Goal: Information Seeking & Learning: Learn about a topic

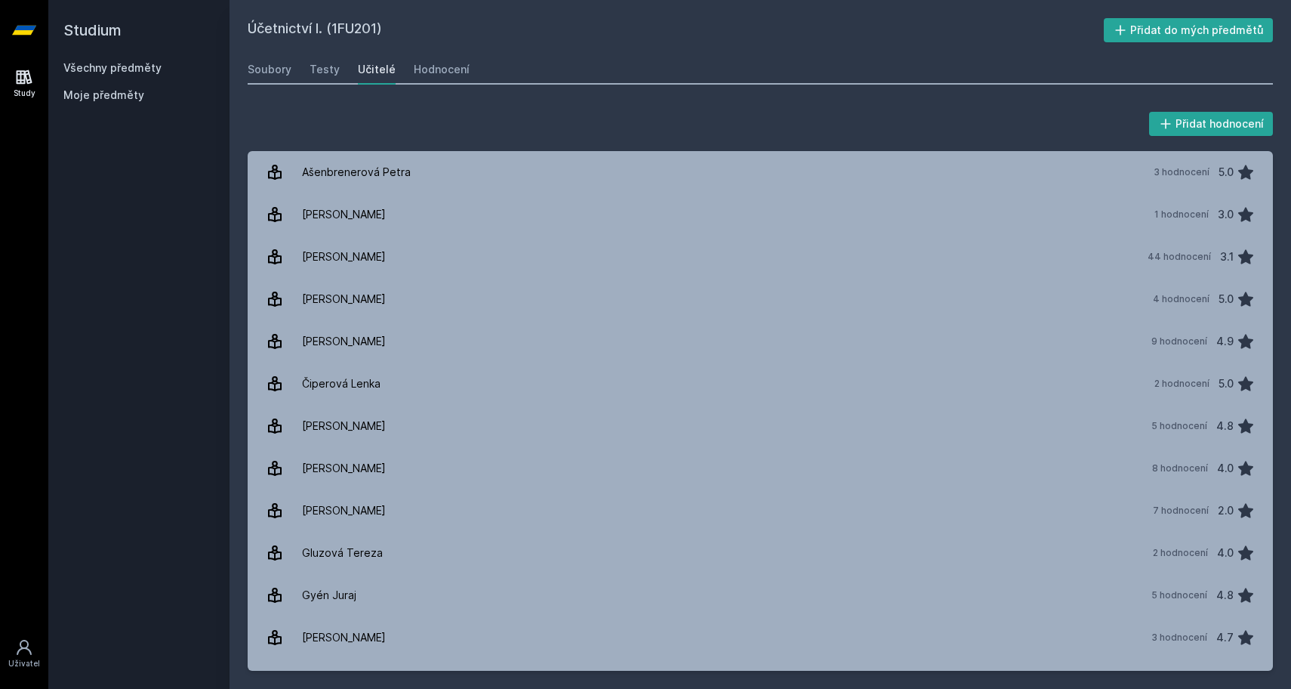
scroll to position [2567, 0]
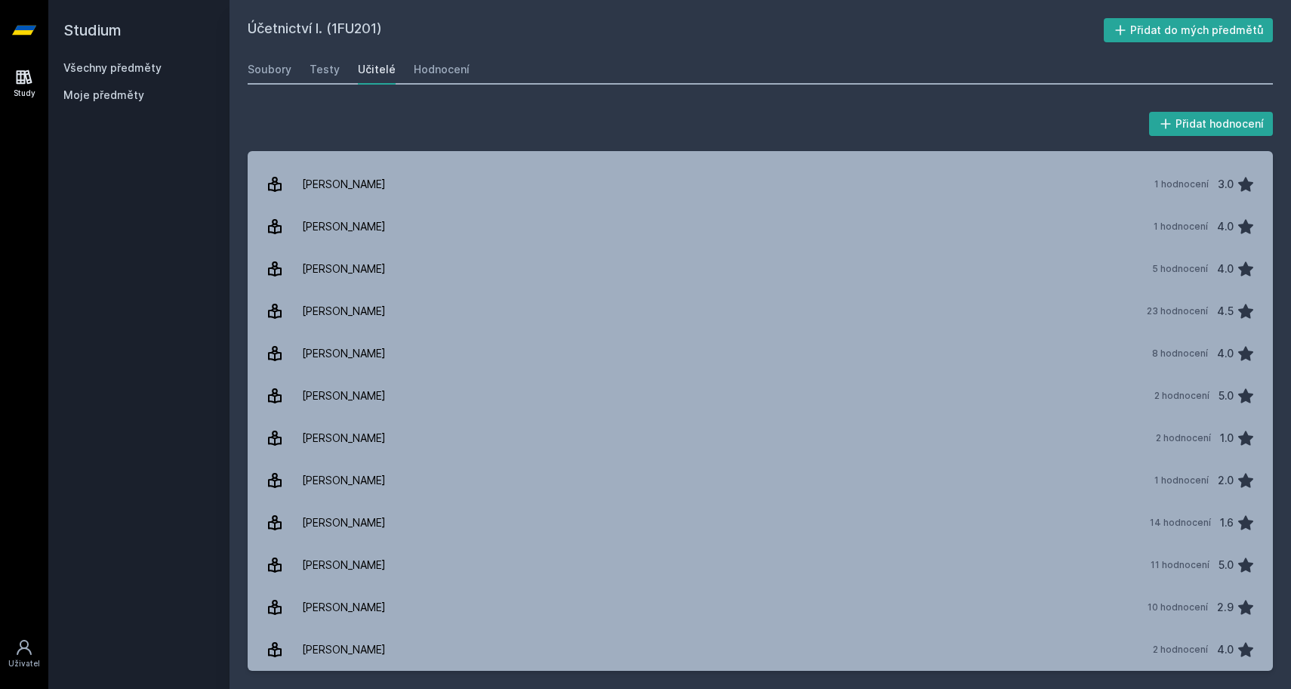
click at [147, 72] on link "Všechny předměty" at bounding box center [112, 67] width 98 height 13
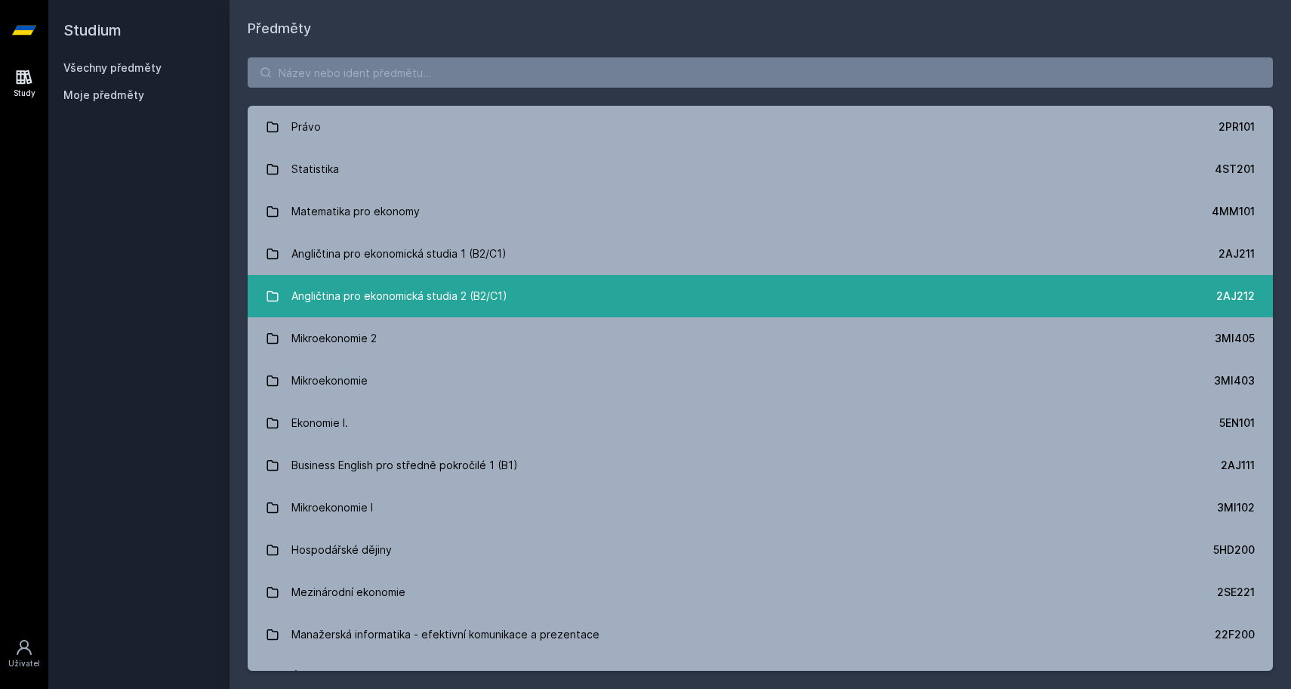
click at [519, 300] on link "Angličtina pro ekonomická studia 2 (B2/C1) 2AJ212" at bounding box center [760, 296] width 1025 height 42
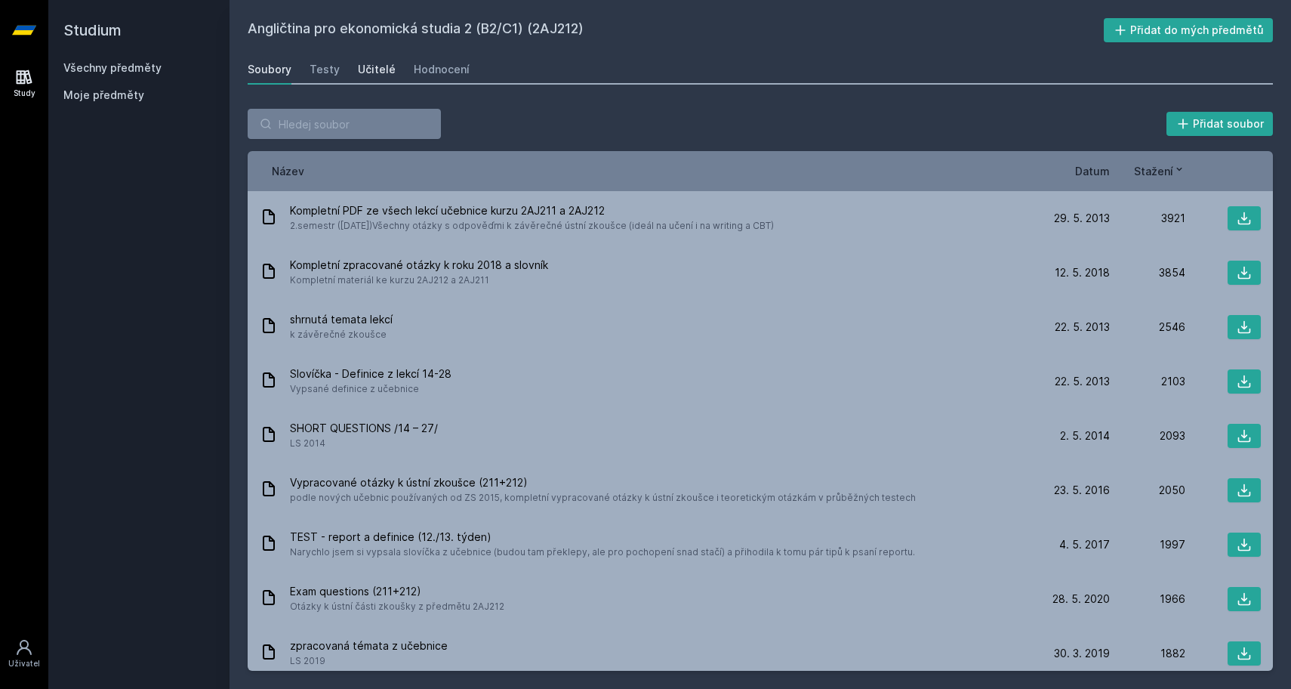
click at [377, 75] on div "Učitelé" at bounding box center [377, 69] width 38 height 15
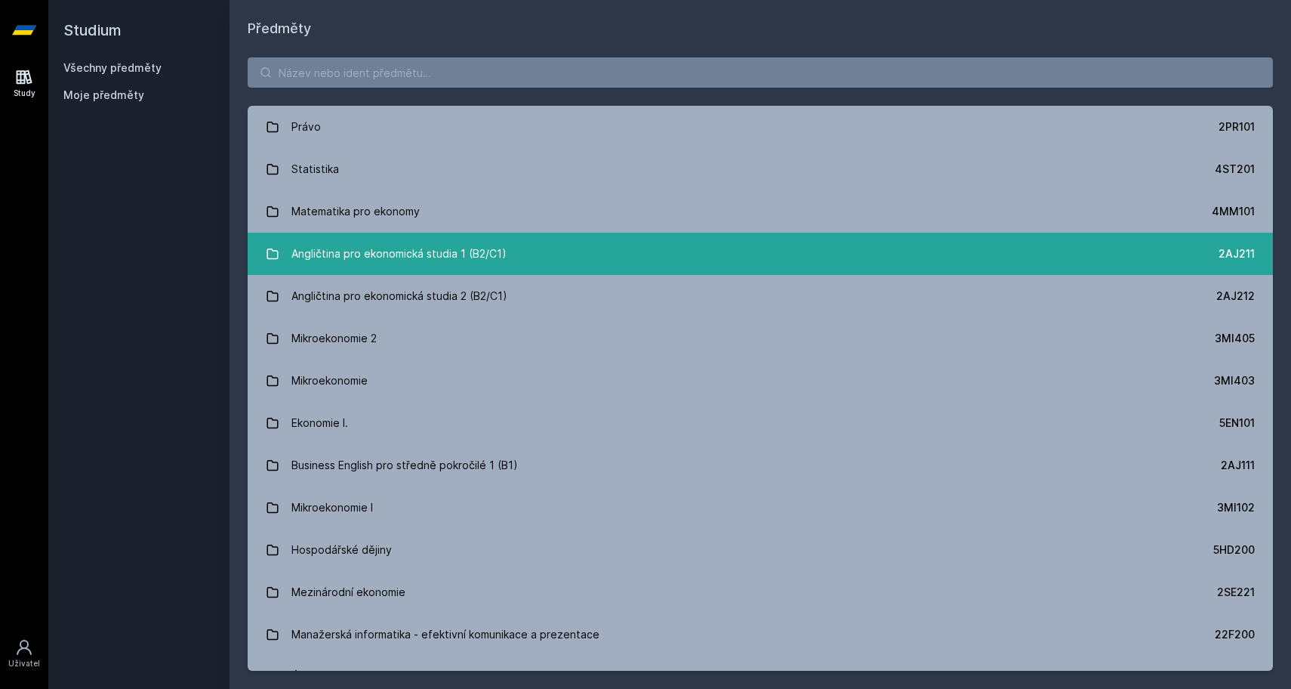
click at [331, 251] on div "Angličtina pro ekonomická studia 1 (B2/C1)" at bounding box center [398, 254] width 215 height 30
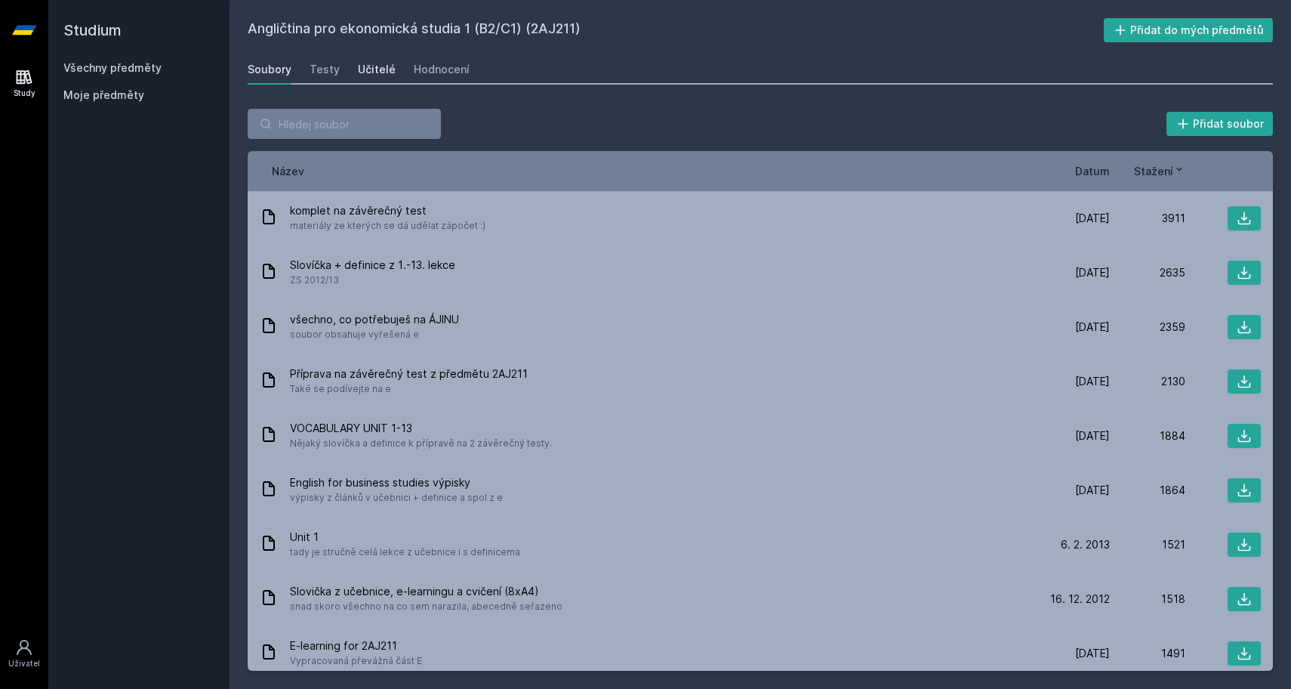
click at [377, 71] on div "Učitelé" at bounding box center [377, 69] width 38 height 15
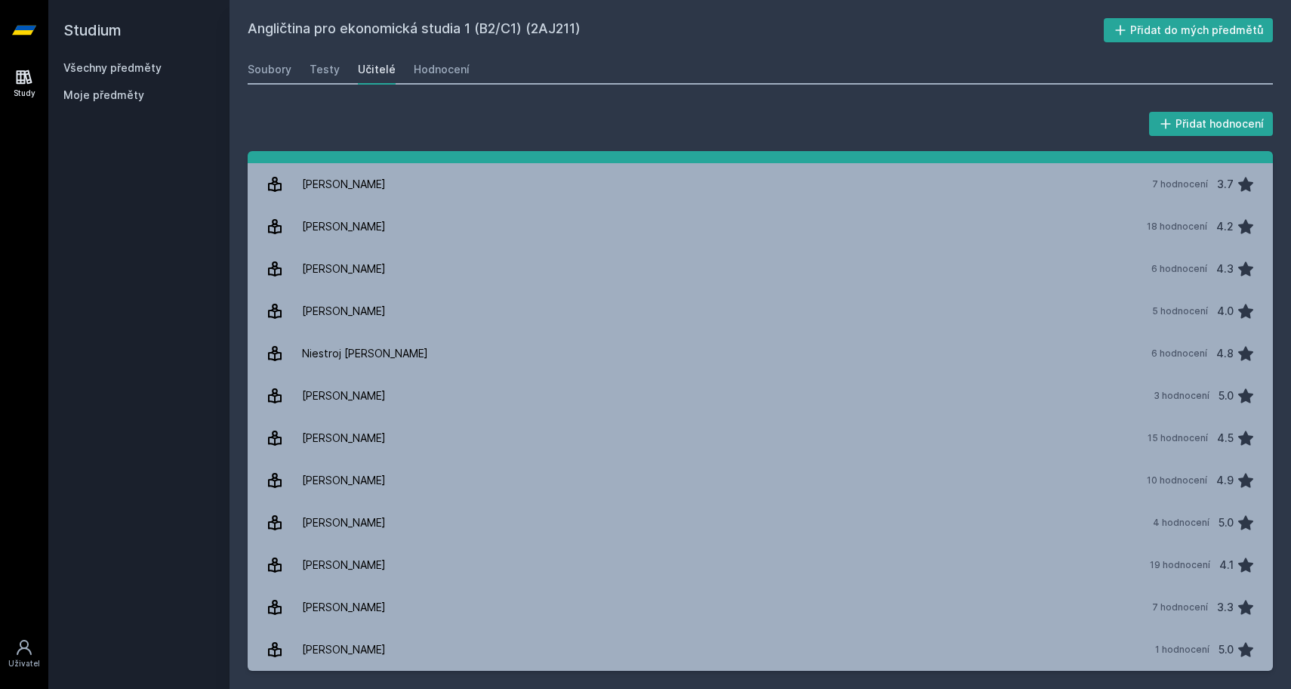
scroll to position [242, 0]
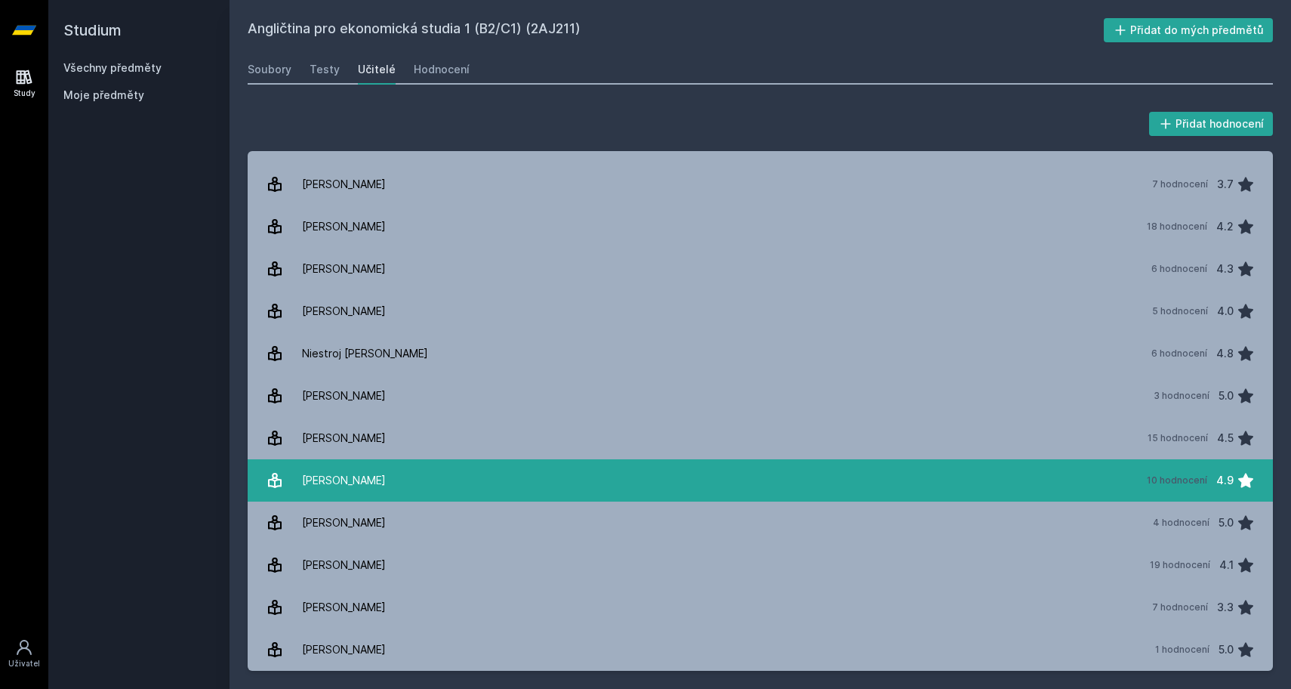
click at [358, 495] on div "[PERSON_NAME]" at bounding box center [344, 480] width 84 height 30
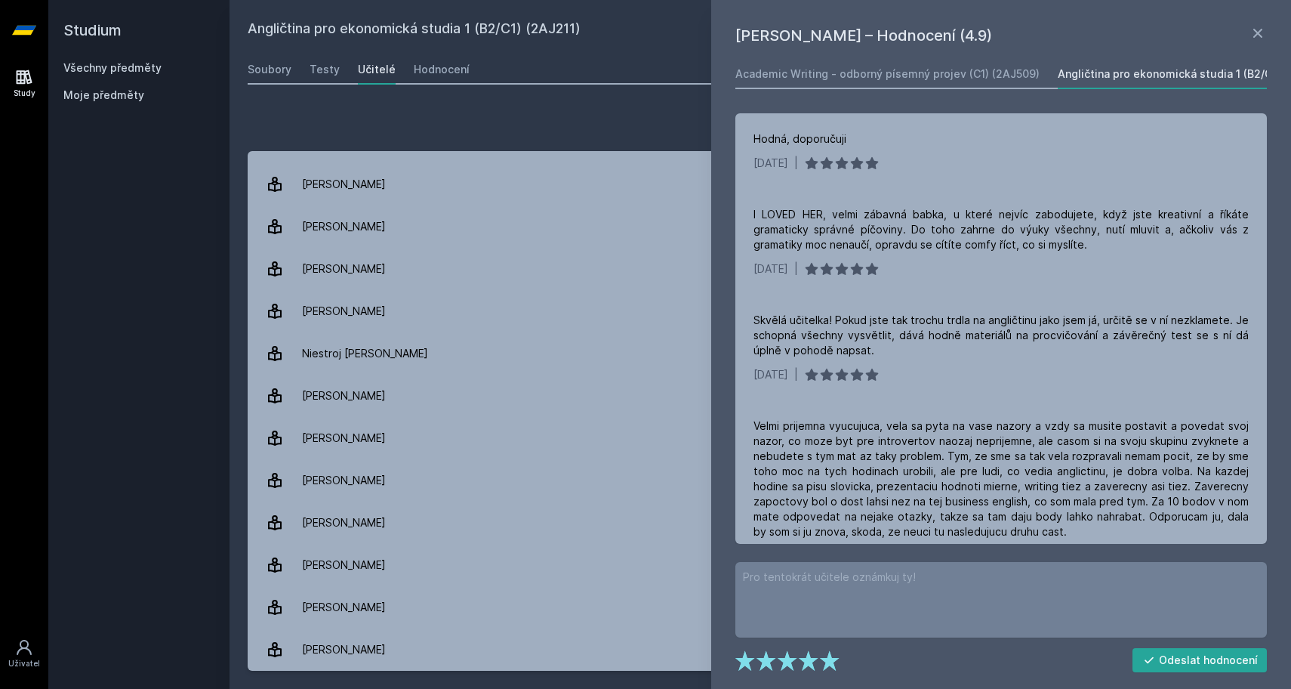
click at [223, 479] on div "Studium Všechny předměty Moje předměty" at bounding box center [138, 344] width 181 height 689
click at [1248, 32] on h1 "[PERSON_NAME] – Hodnocení (4.9)" at bounding box center [991, 35] width 513 height 23
click at [1252, 32] on icon at bounding box center [1258, 33] width 18 height 18
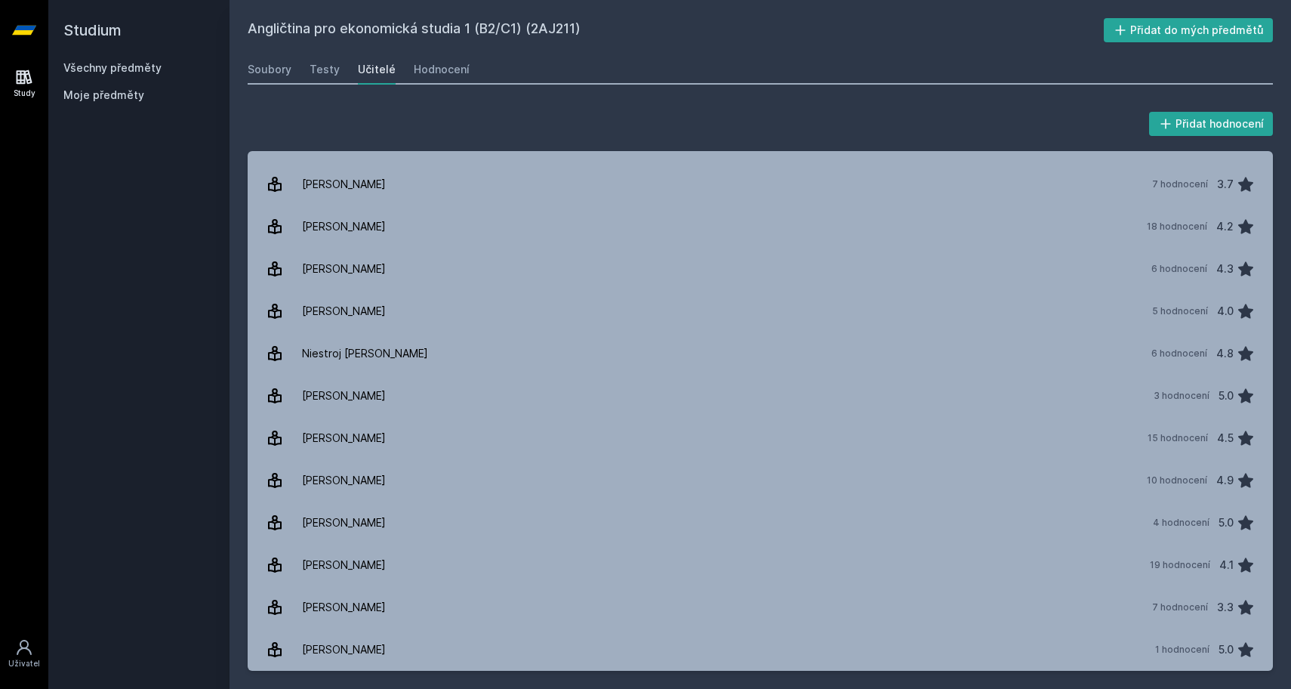
click at [137, 66] on link "Všechny předměty" at bounding box center [112, 67] width 98 height 13
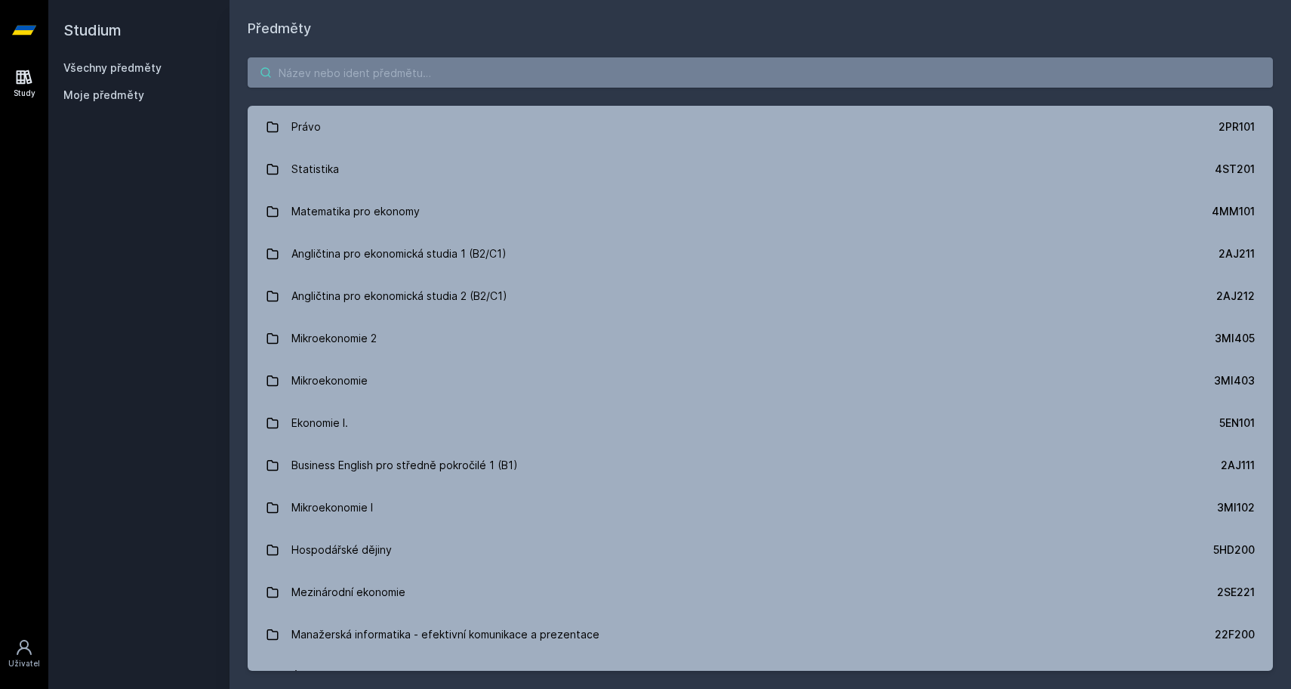
click at [337, 60] on input "search" at bounding box center [760, 72] width 1025 height 30
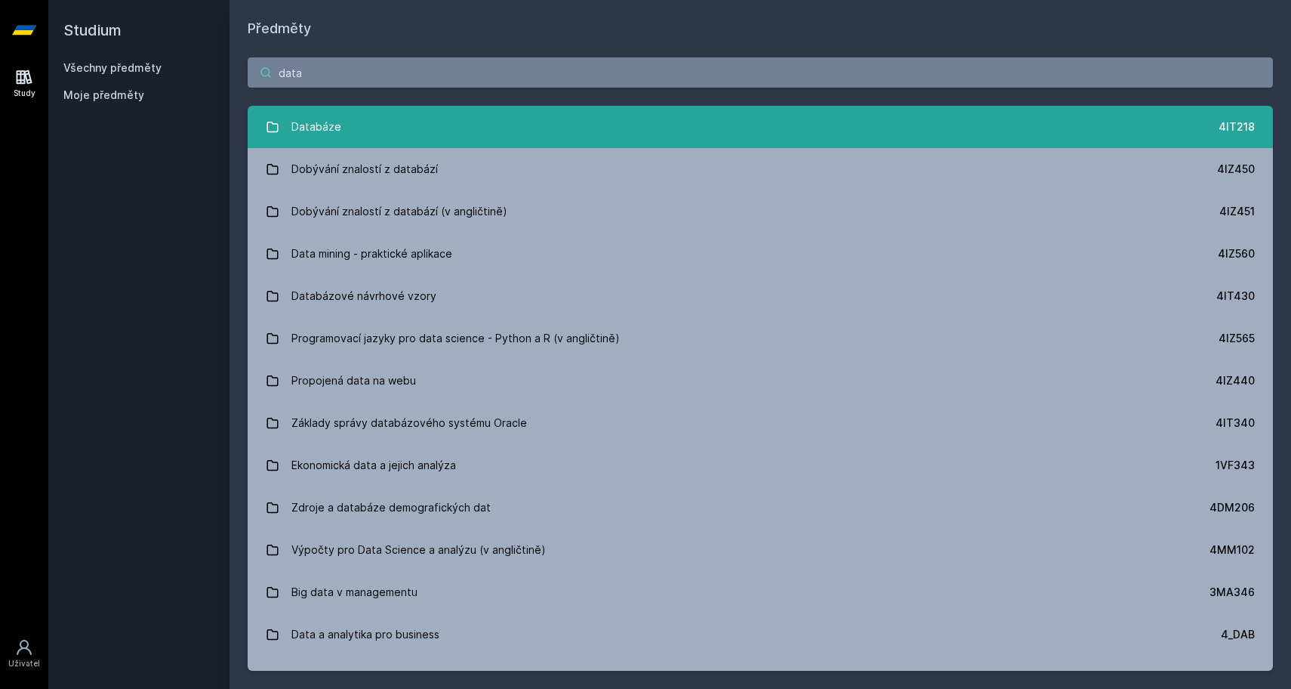
type input "data"
click at [402, 120] on link "Databáze 4IT218" at bounding box center [760, 127] width 1025 height 42
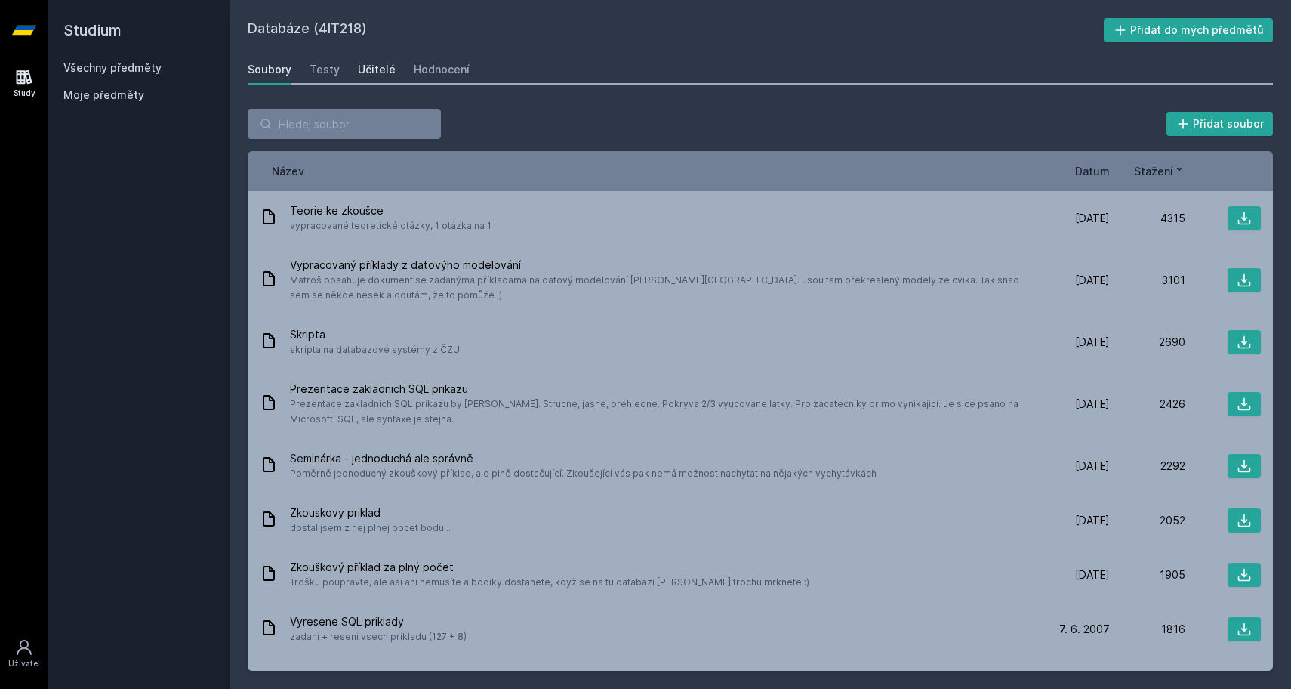
click at [384, 69] on div "Učitelé" at bounding box center [377, 69] width 38 height 15
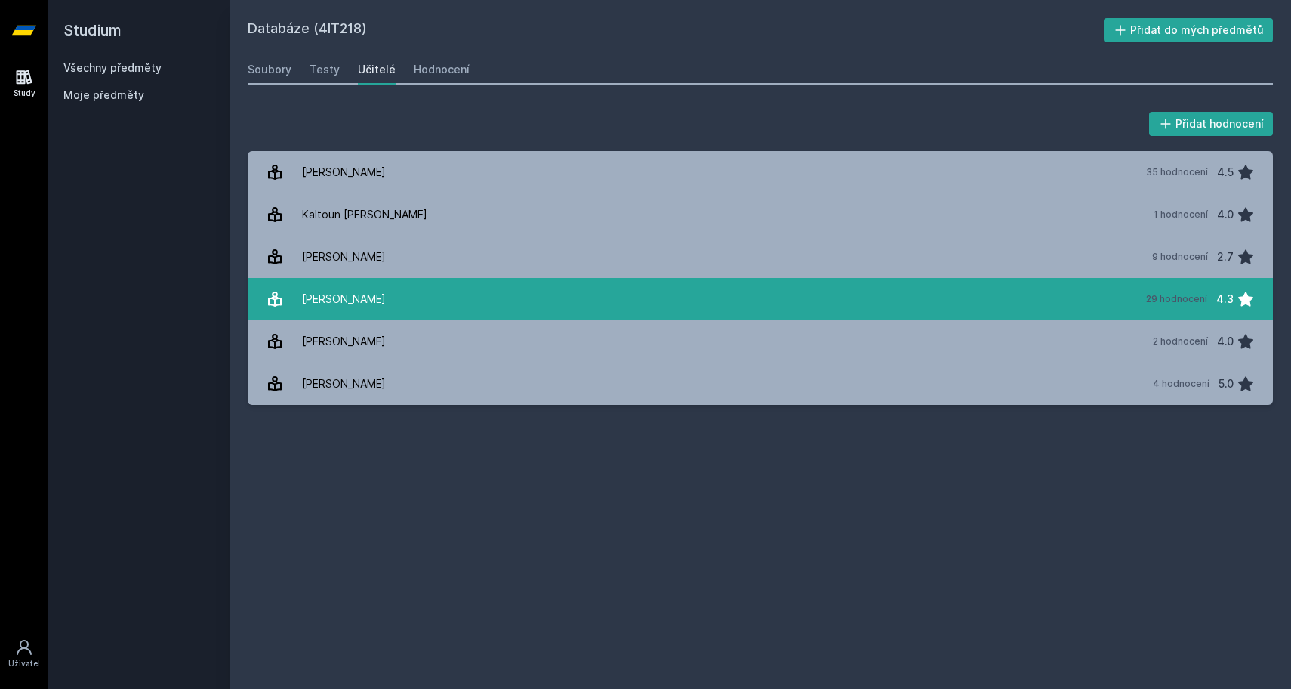
click at [450, 293] on link "[PERSON_NAME] 29 hodnocení 4.3" at bounding box center [760, 299] width 1025 height 42
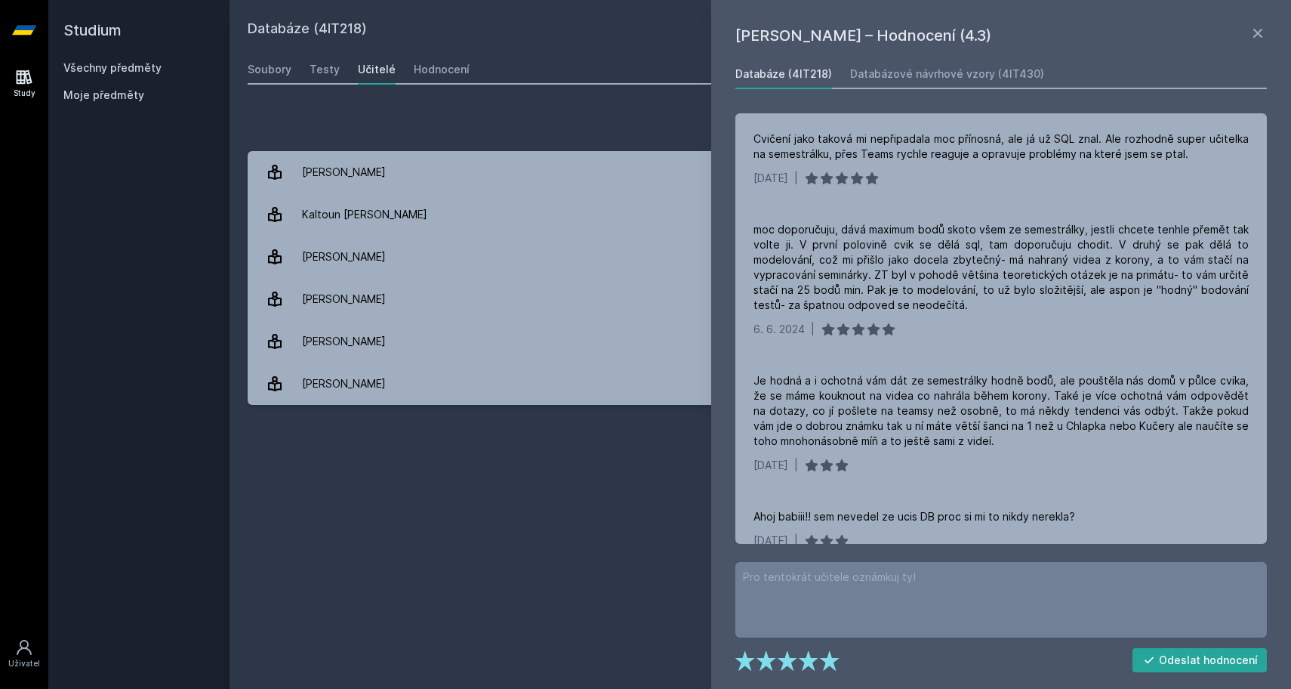
click at [402, 654] on div "Databáze (4IT218) Přidat do mých předmětů [GEOGRAPHIC_DATA] Testy Učitelé Hodno…" at bounding box center [760, 344] width 1025 height 652
click at [97, 64] on link "Všechny předměty" at bounding box center [112, 67] width 98 height 13
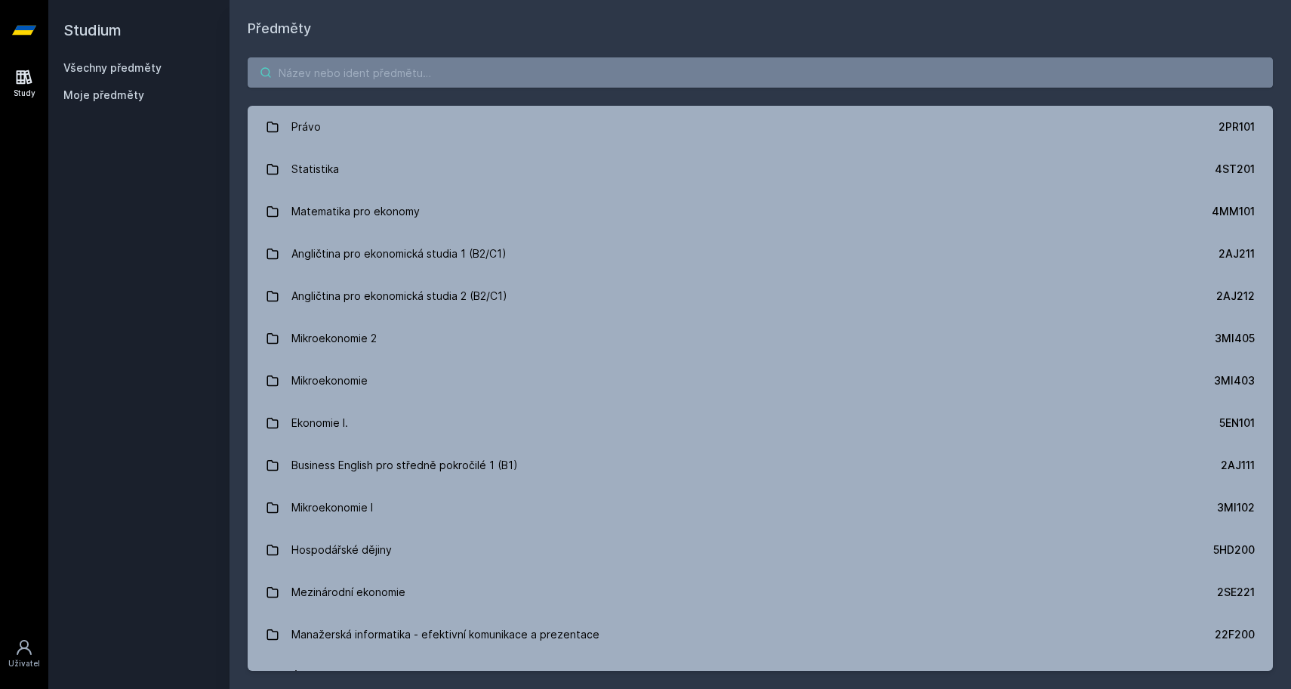
click at [333, 79] on input "search" at bounding box center [760, 72] width 1025 height 30
click at [27, 79] on icon at bounding box center [24, 77] width 18 height 18
click at [97, 75] on div "Všechny předměty Moje předměty" at bounding box center [138, 84] width 151 height 48
click at [316, 64] on input "search" at bounding box center [760, 72] width 1025 height 30
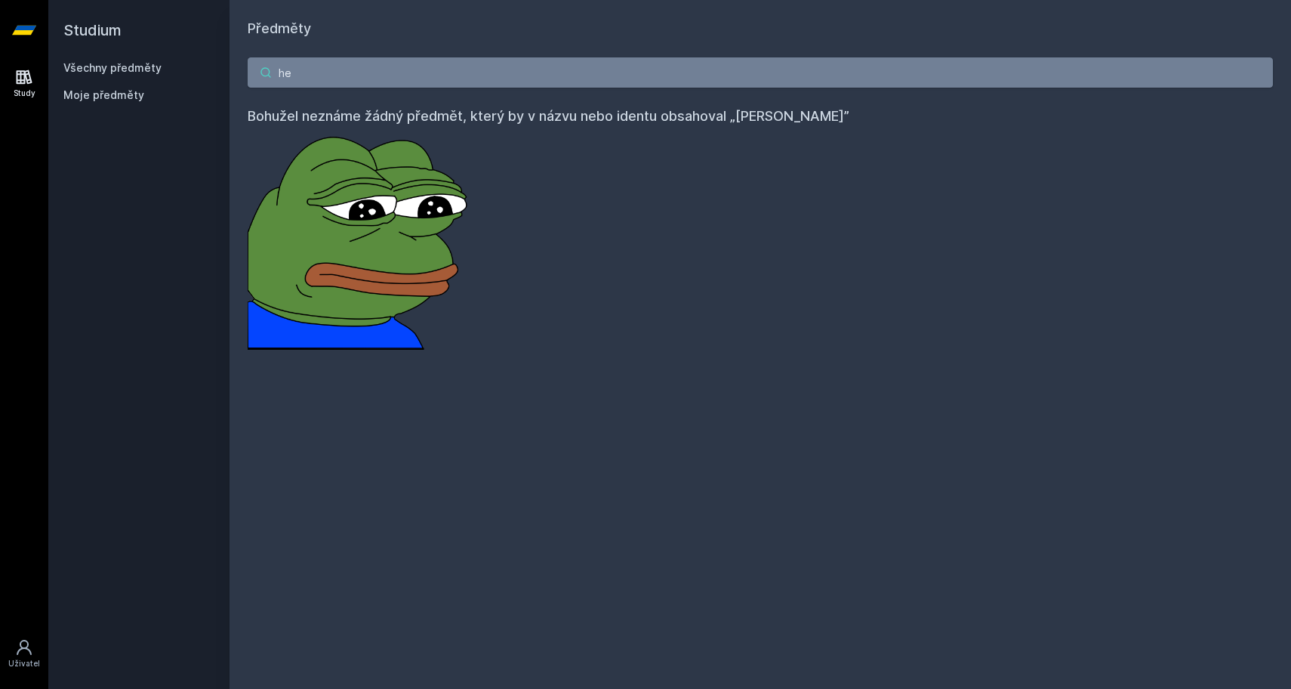
type input "h"
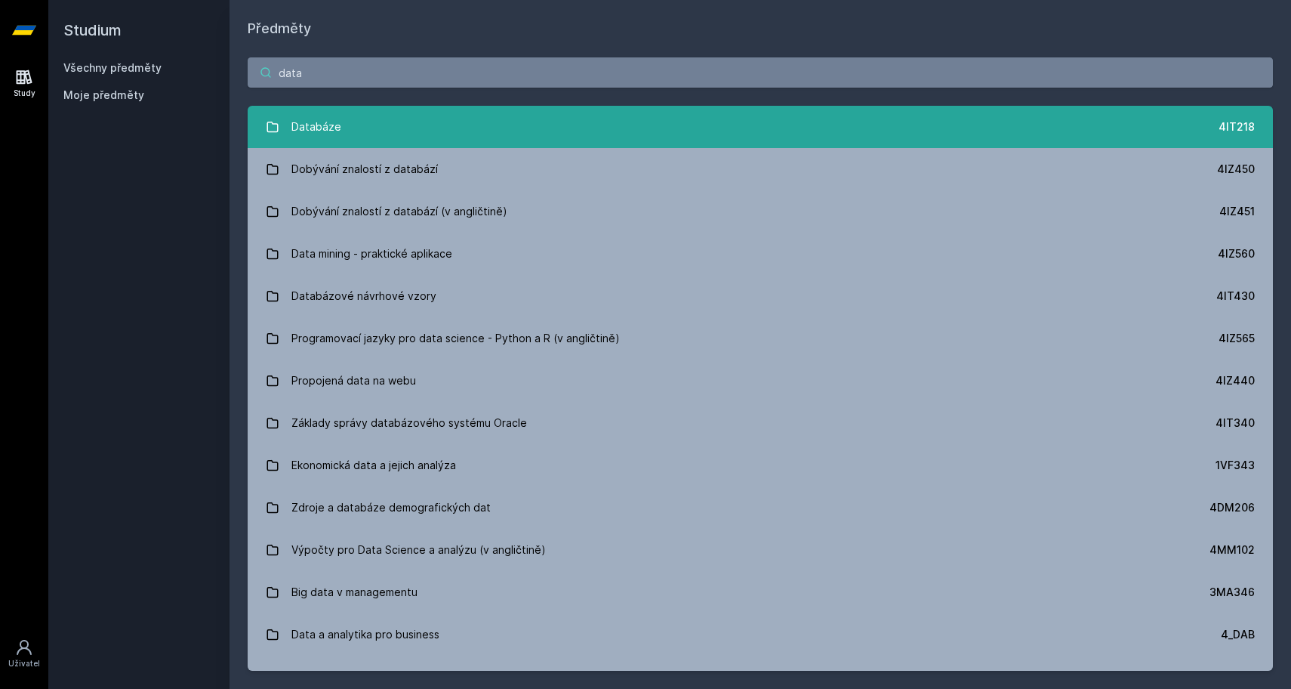
type input "data"
click at [365, 131] on link "Databáze 4IT218" at bounding box center [760, 127] width 1025 height 42
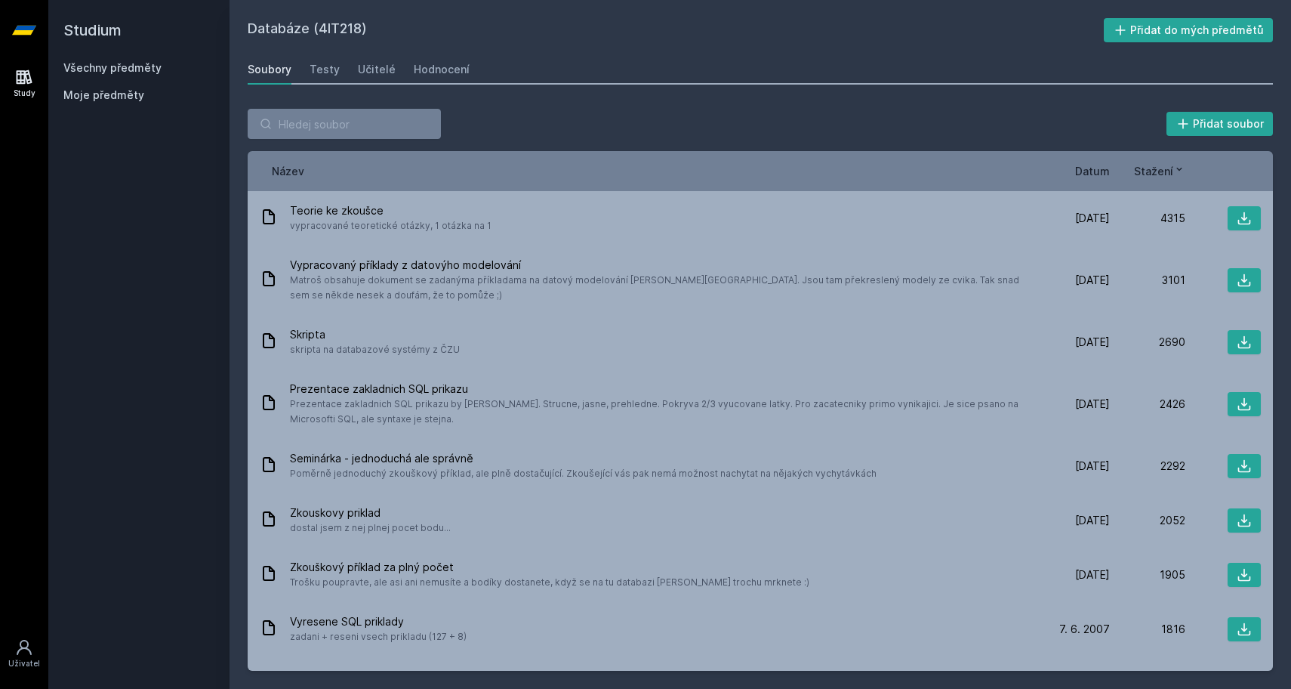
click at [125, 66] on link "Všechny předměty" at bounding box center [112, 67] width 98 height 13
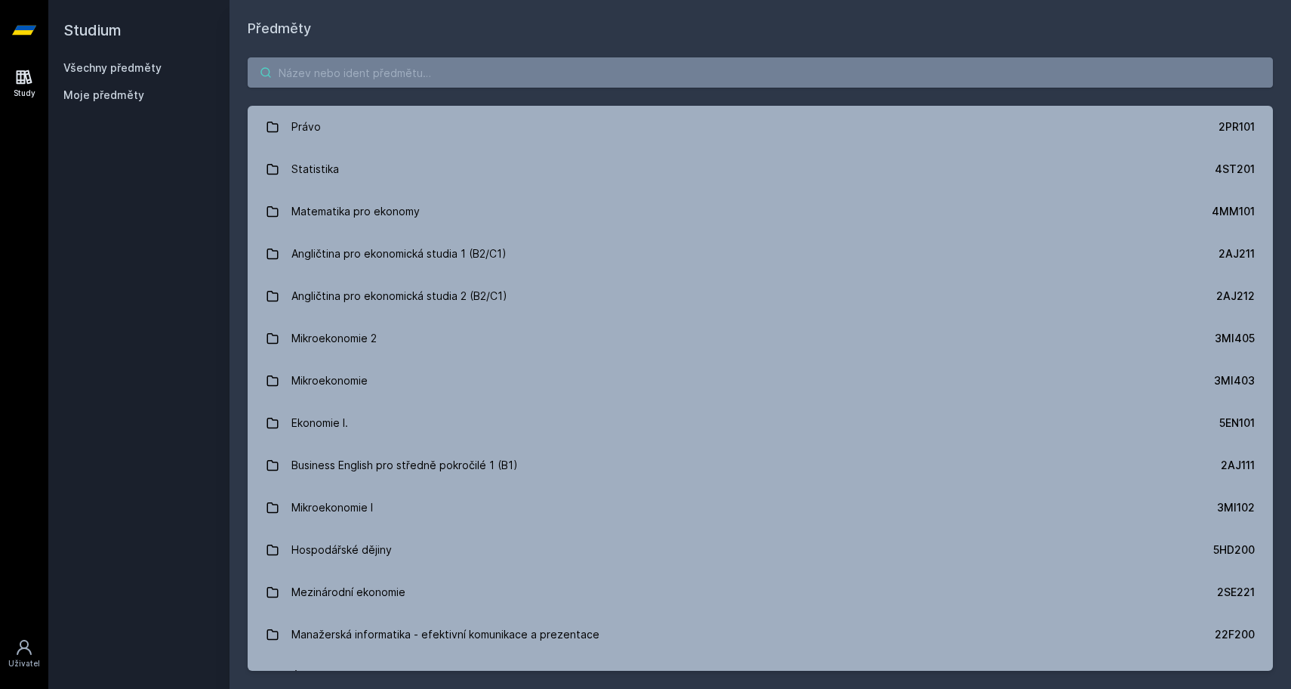
click at [413, 74] on input "search" at bounding box center [760, 72] width 1025 height 30
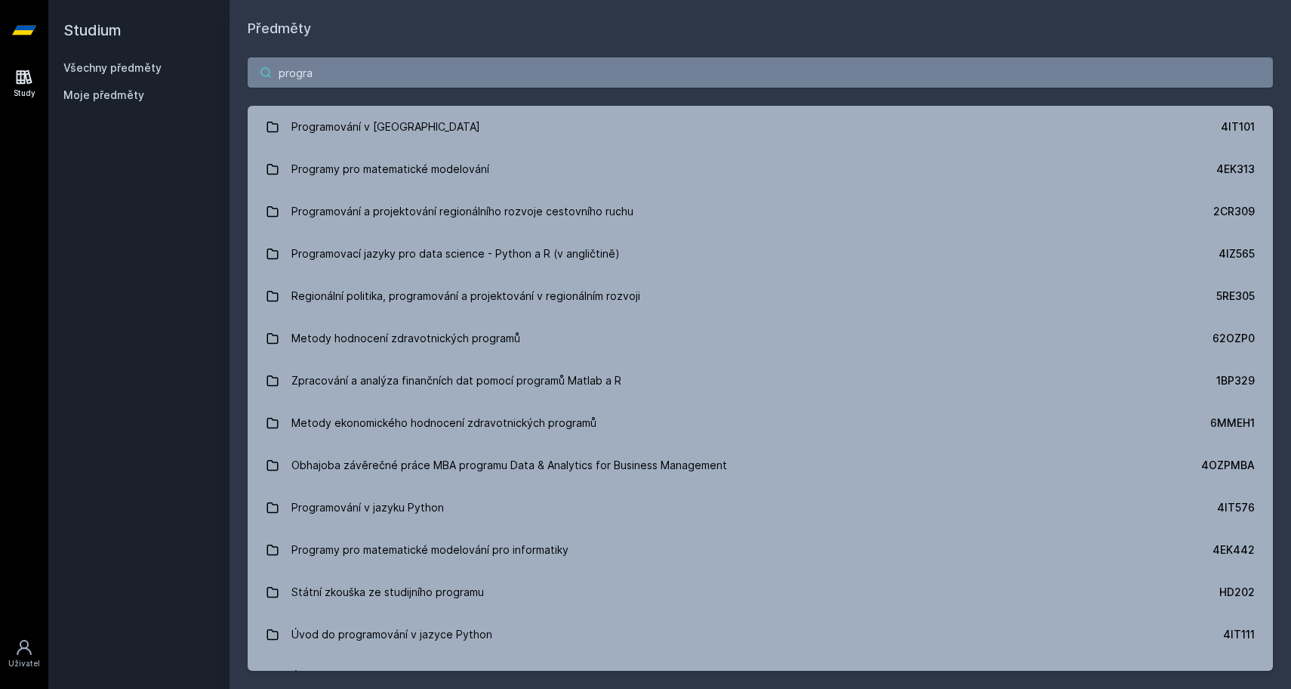
type input "program"
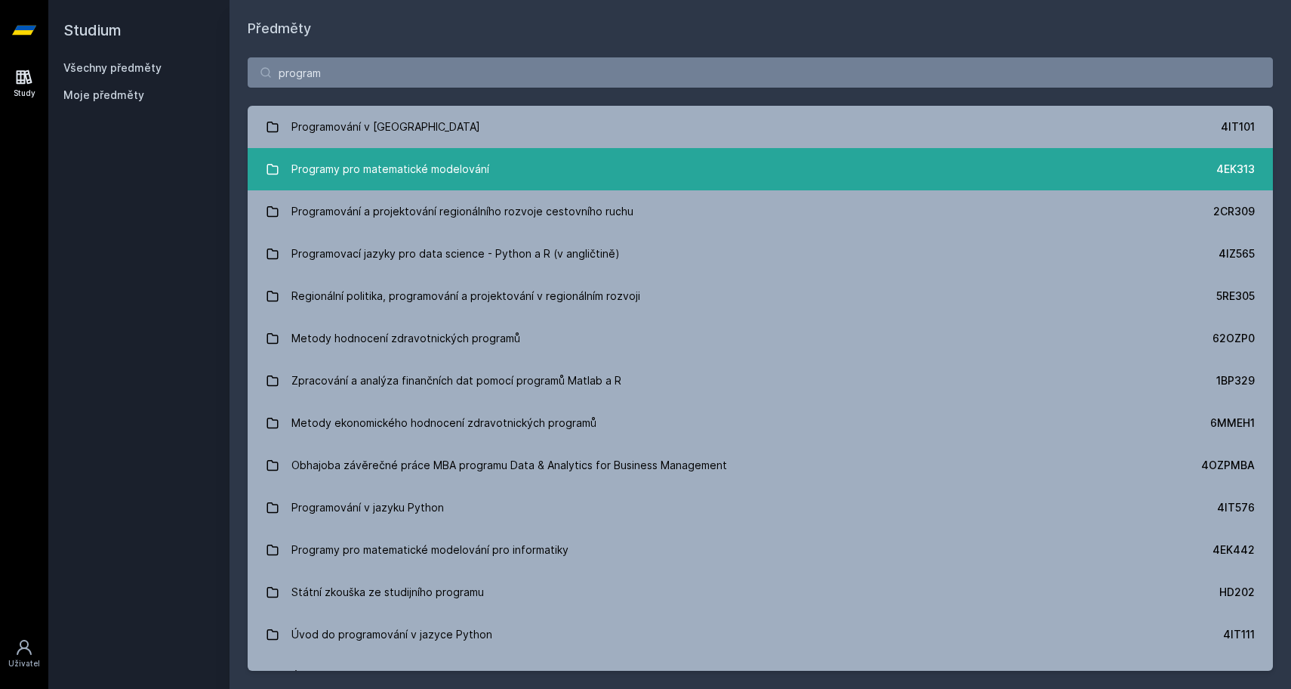
drag, startPoint x: 413, startPoint y: 74, endPoint x: 509, endPoint y: 153, distance: 124.4
click at [509, 153] on link "Programy pro matematické modelování 4EK313" at bounding box center [760, 169] width 1025 height 42
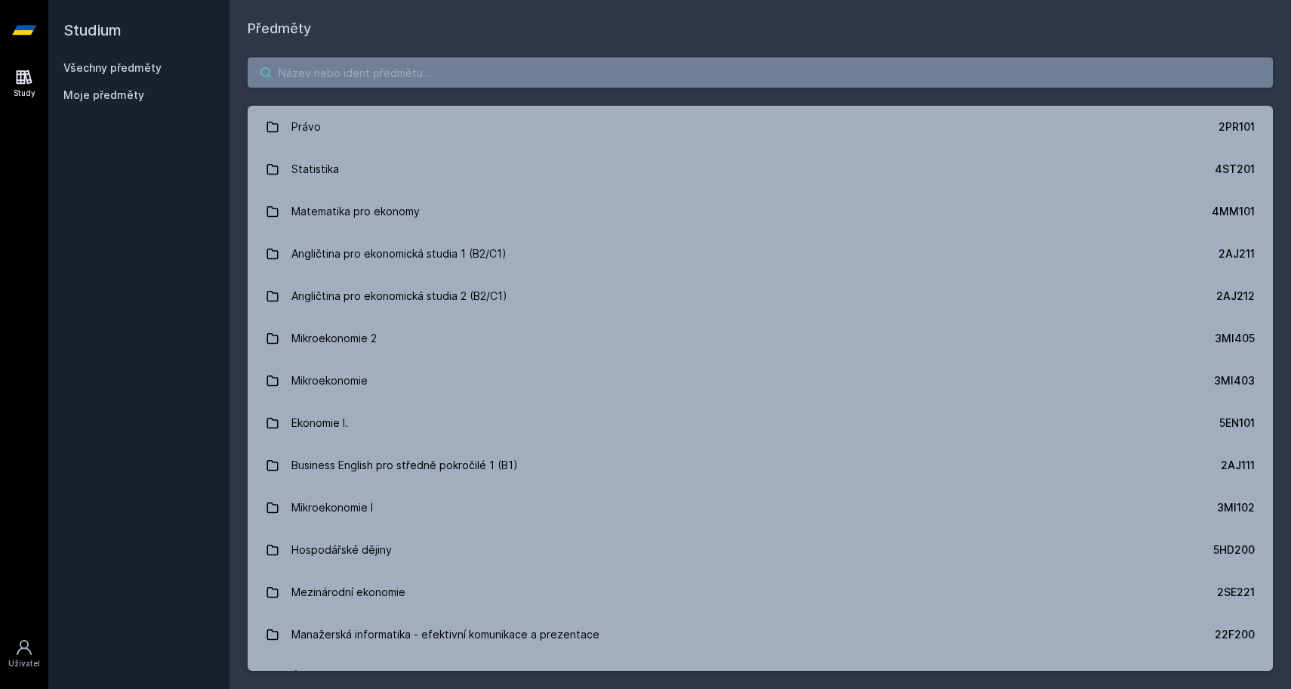
click at [319, 82] on input "search" at bounding box center [760, 72] width 1025 height 30
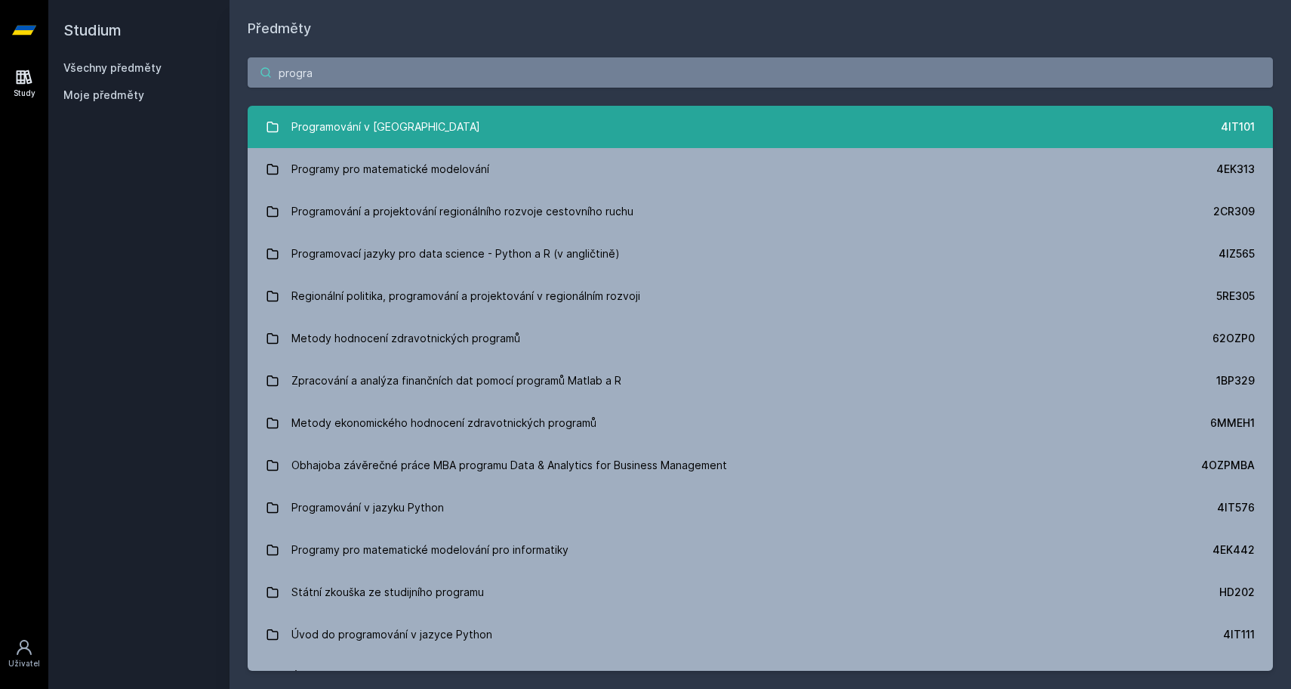
type input "progra"
click at [370, 125] on div "Programování v [GEOGRAPHIC_DATA]" at bounding box center [385, 127] width 189 height 30
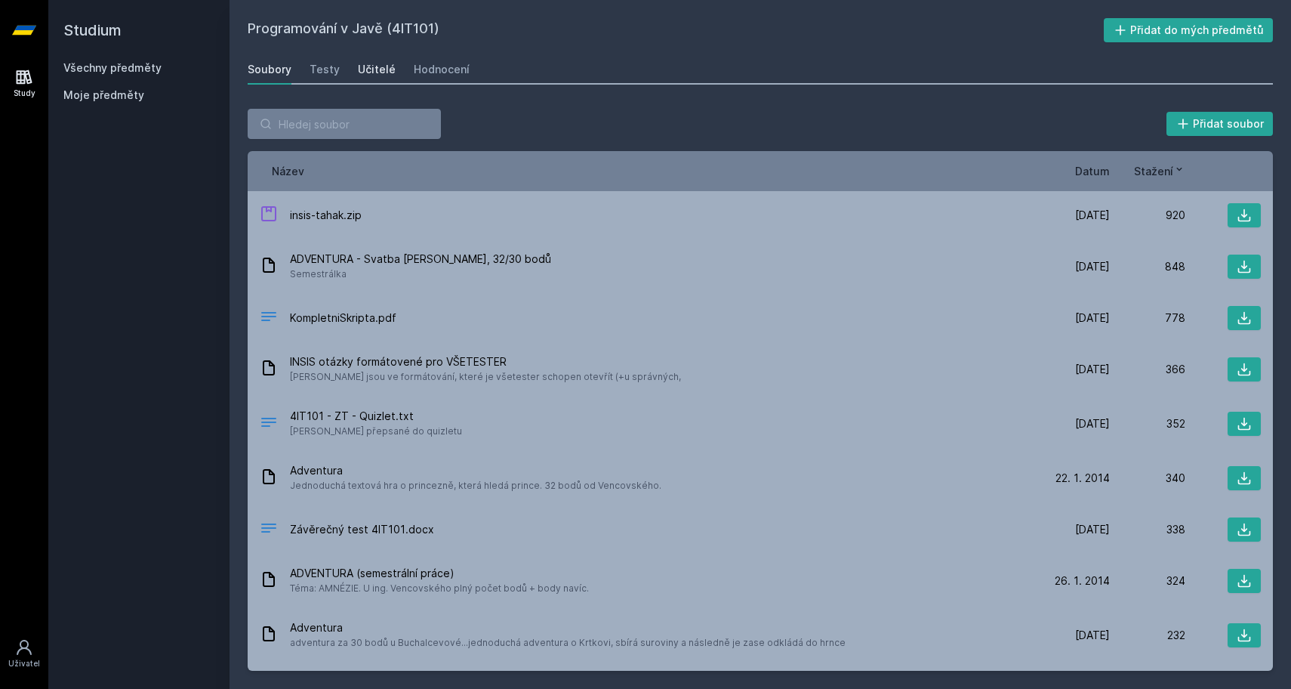
click at [377, 76] on div "Učitelé" at bounding box center [377, 69] width 38 height 15
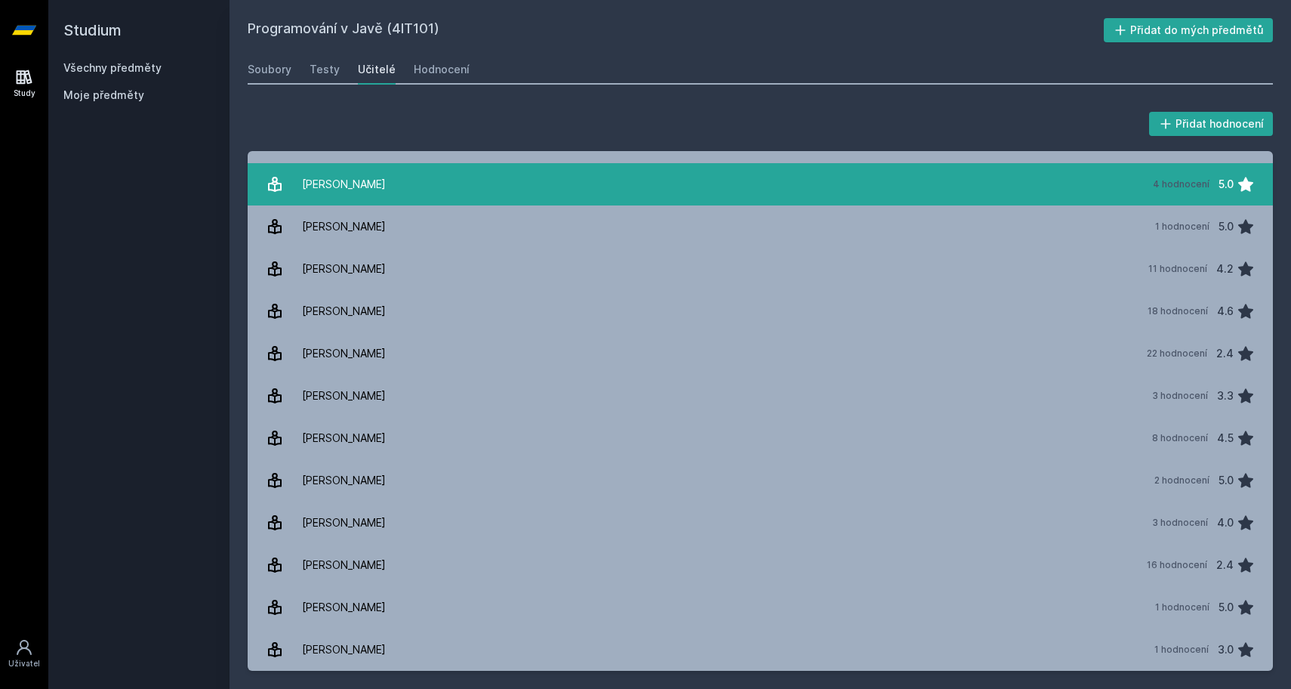
scroll to position [242, 0]
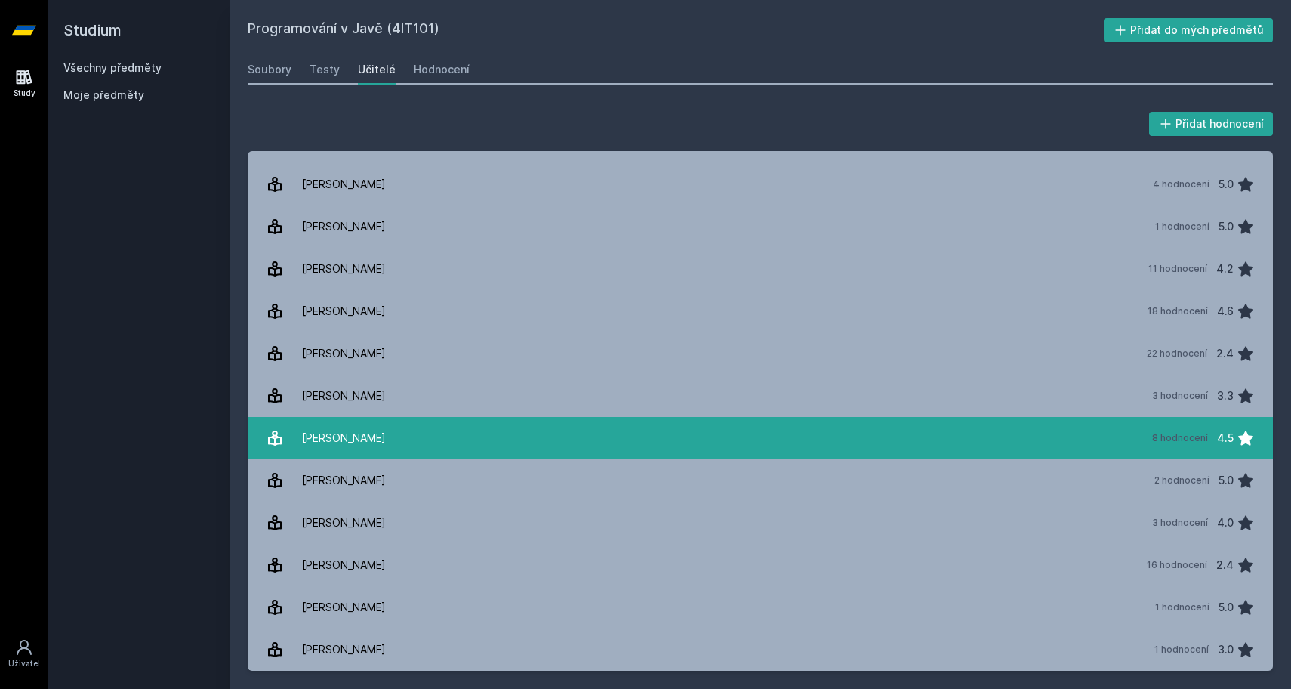
click at [406, 453] on link "[PERSON_NAME][DATE] hodnocení 4.5" at bounding box center [760, 438] width 1025 height 42
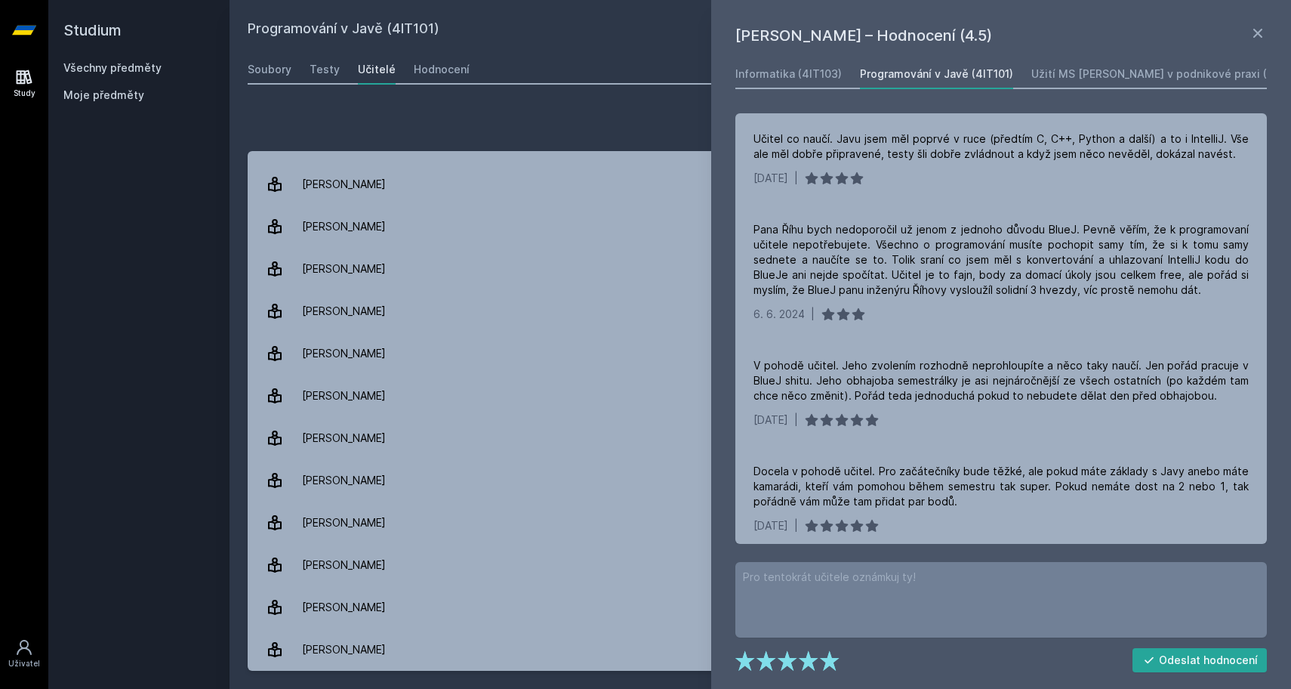
click at [402, 97] on div "Přidat hodnocení [PERSON_NAME] – Hodnocení (4.5) Informatika (4IT103) Programov…" at bounding box center [760, 390] width 1061 height 598
click at [1262, 35] on icon at bounding box center [1258, 33] width 18 height 18
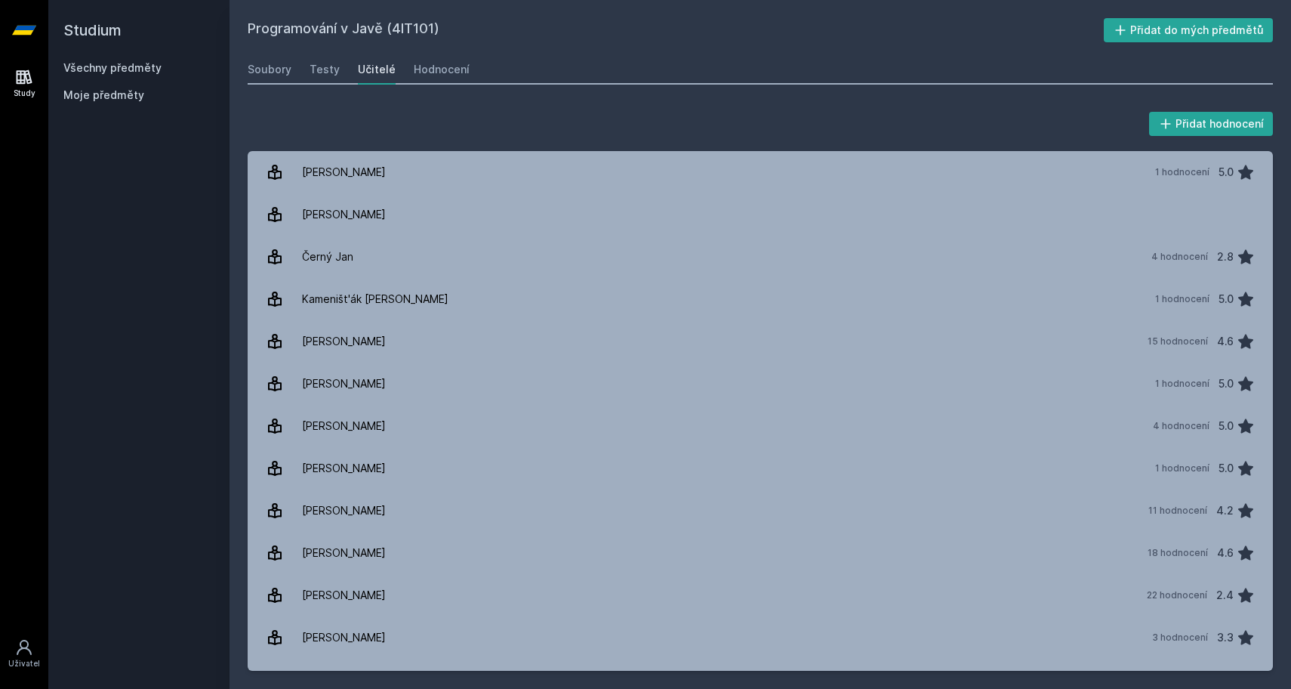
click at [147, 69] on link "Všechny předměty" at bounding box center [112, 67] width 98 height 13
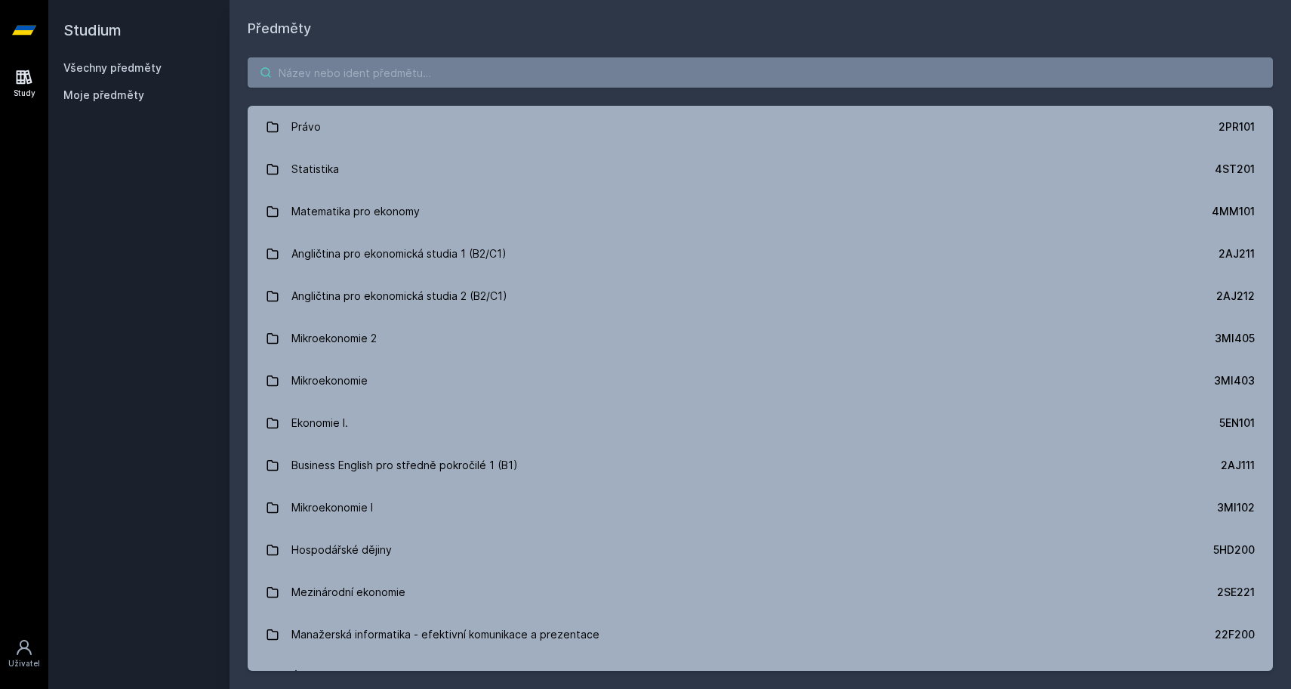
click at [361, 76] on input "search" at bounding box center [760, 72] width 1025 height 30
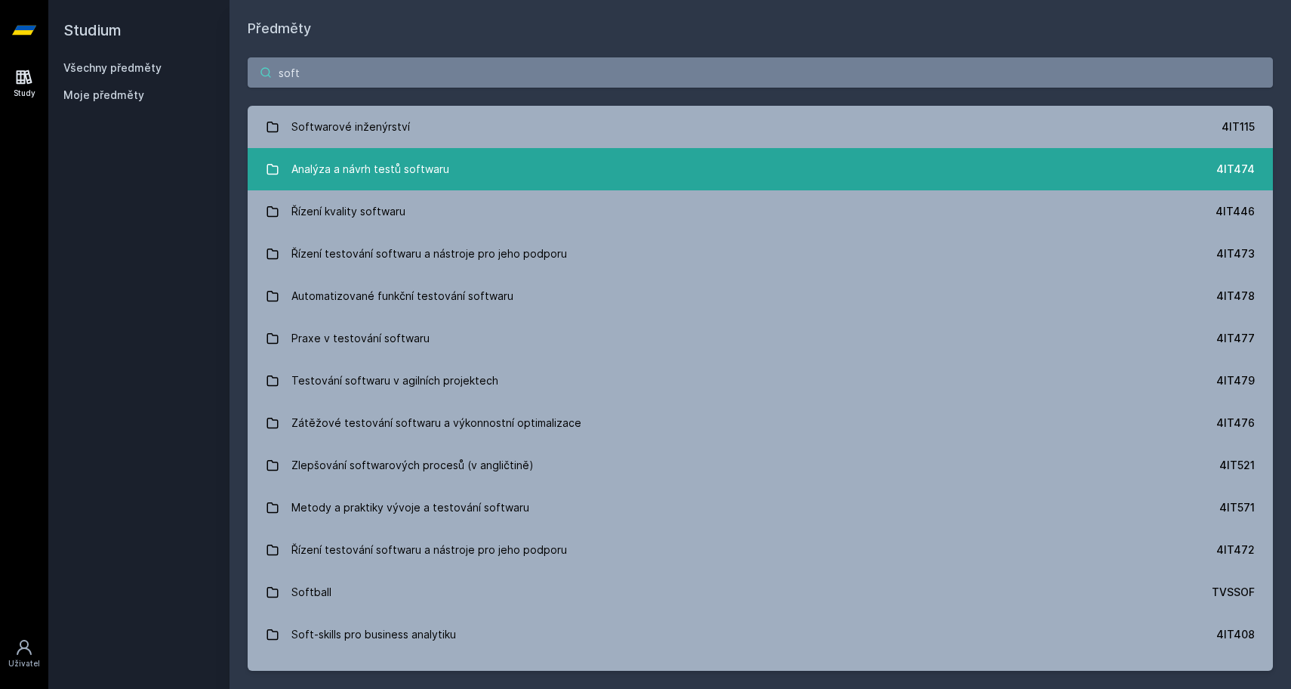
type input "soft"
click at [350, 148] on link "Analýza a návrh testů softwaru 4IT474" at bounding box center [760, 169] width 1025 height 42
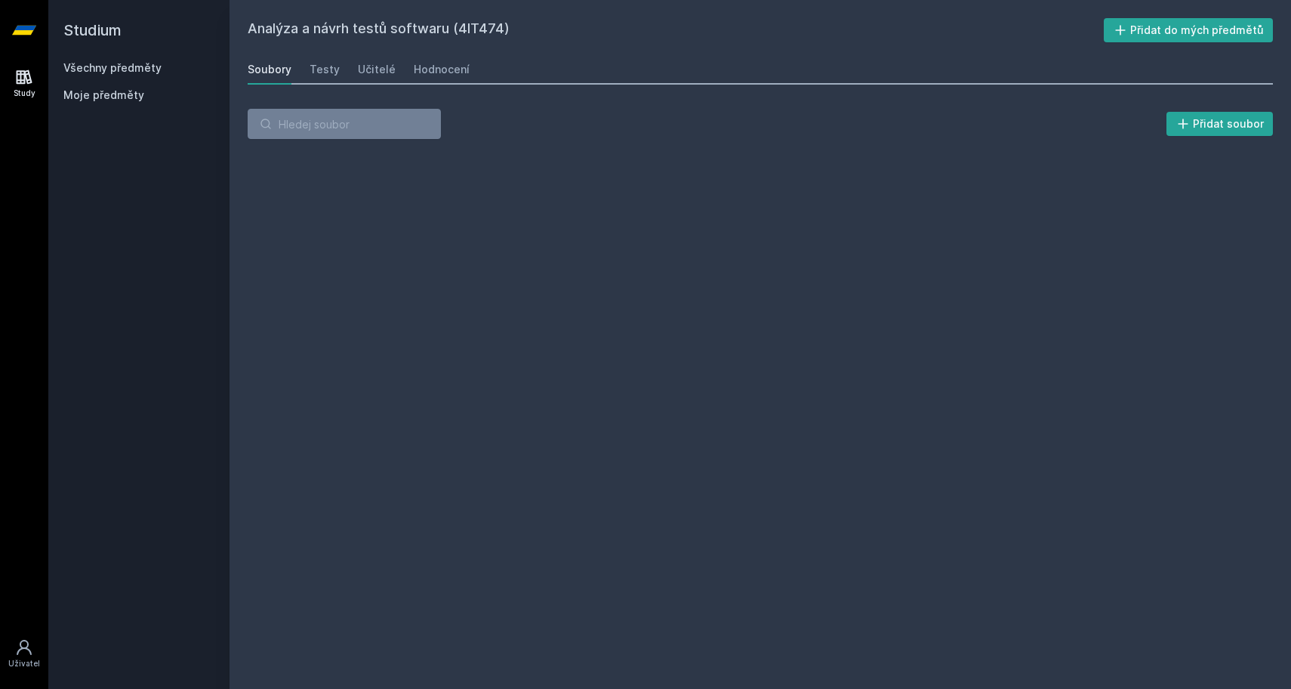
click at [143, 66] on link "Všechny předměty" at bounding box center [112, 67] width 98 height 13
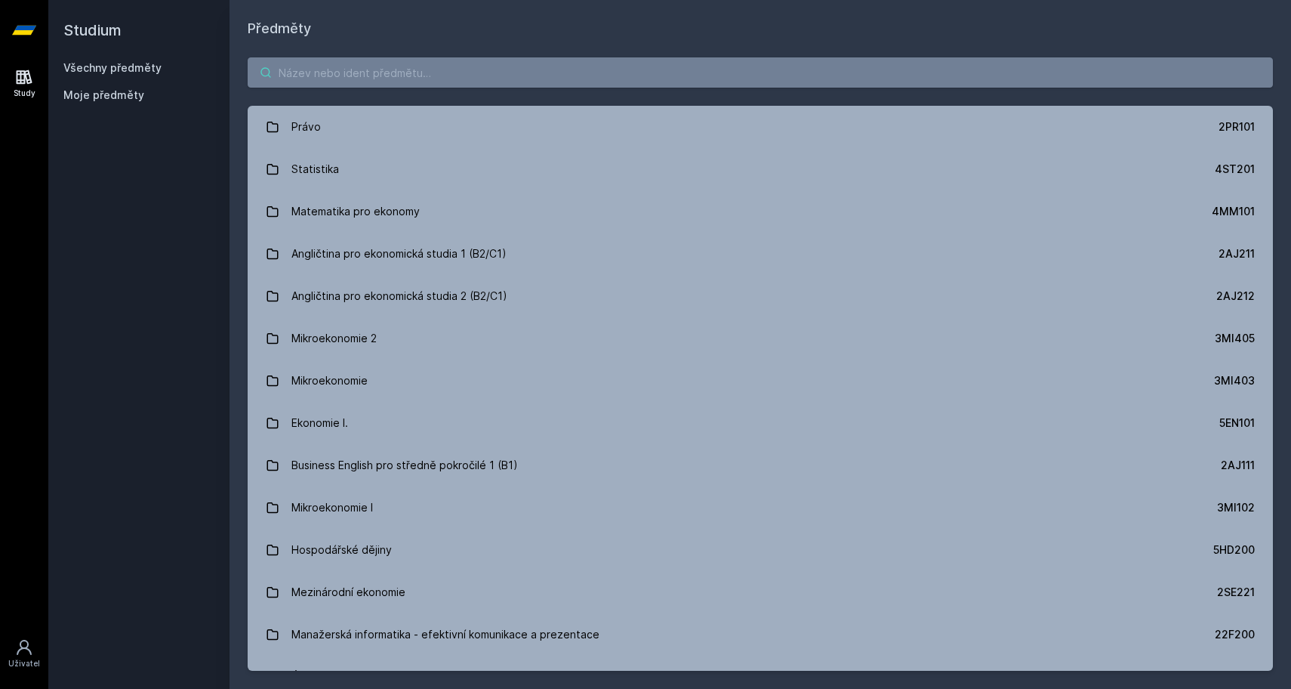
click at [328, 76] on input "search" at bounding box center [760, 72] width 1025 height 30
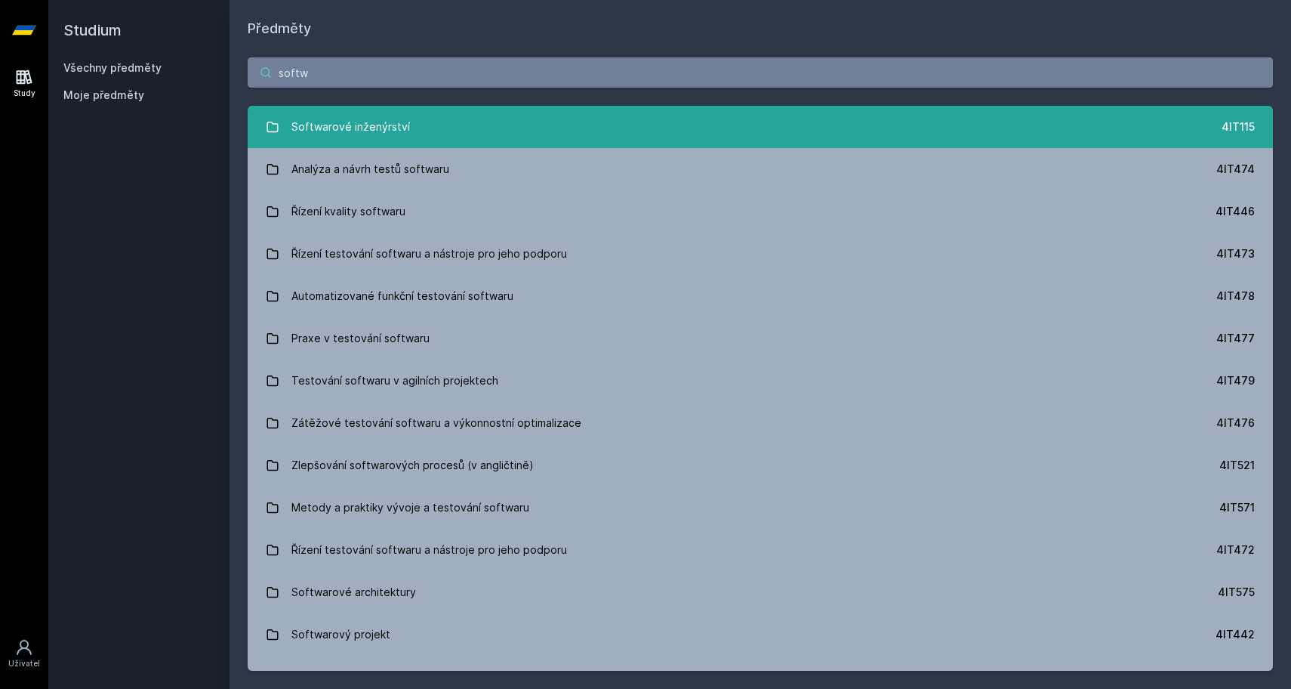
type input "software"
drag, startPoint x: 319, startPoint y: 108, endPoint x: 312, endPoint y: 130, distance: 23.2
click at [312, 130] on div "Softwarové inženýrství" at bounding box center [350, 127] width 119 height 30
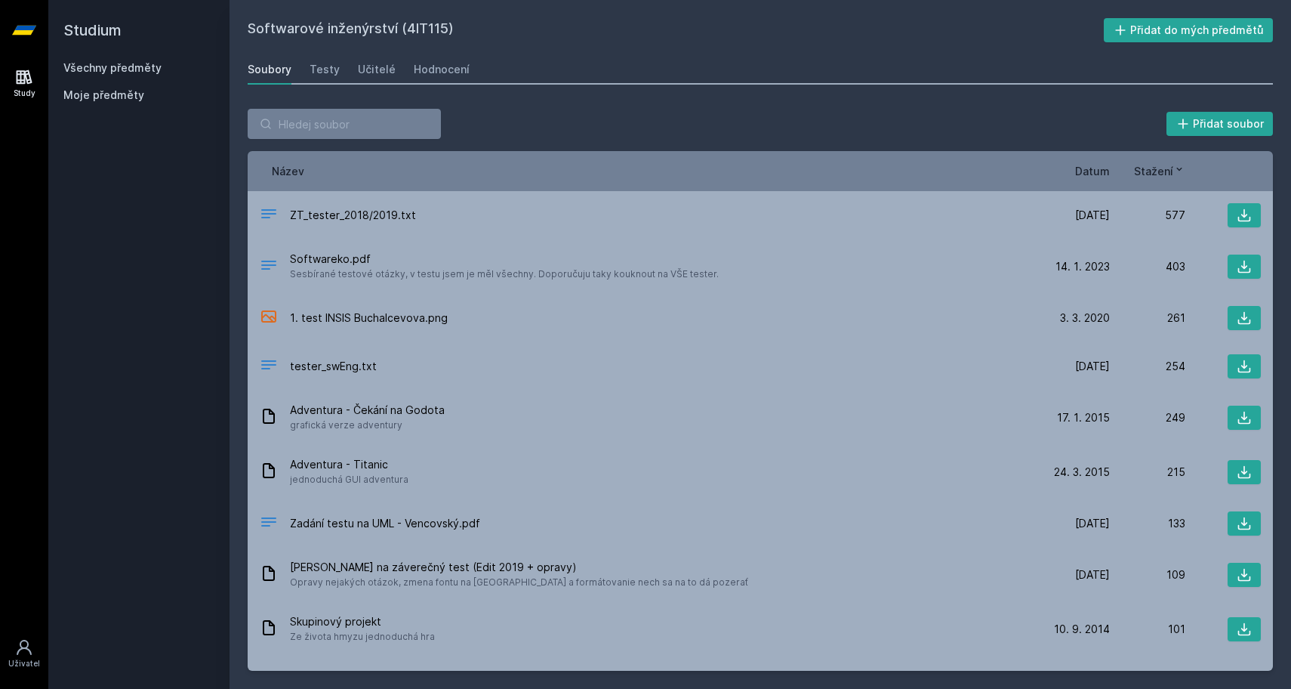
click at [390, 62] on div "Soubory Testy Učitelé Hodnocení" at bounding box center [760, 69] width 1025 height 30
click at [378, 66] on div "Učitelé" at bounding box center [377, 69] width 38 height 15
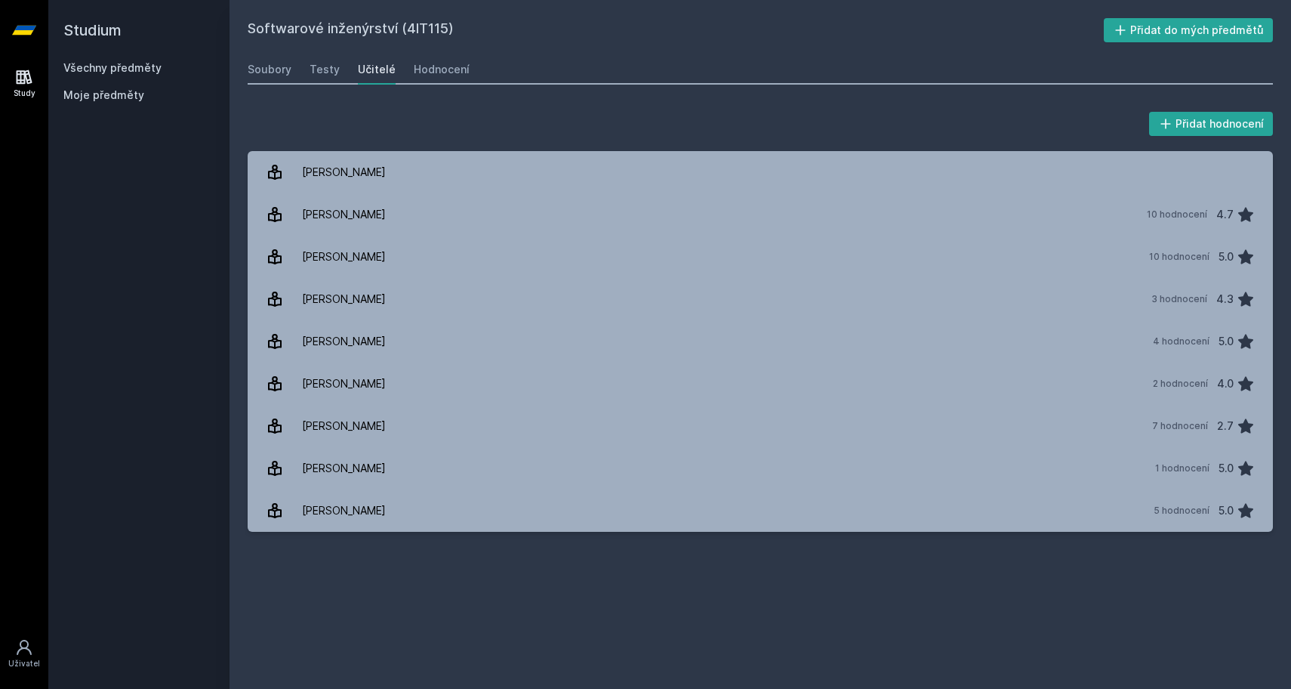
click at [133, 68] on link "Všechny předměty" at bounding box center [112, 67] width 98 height 13
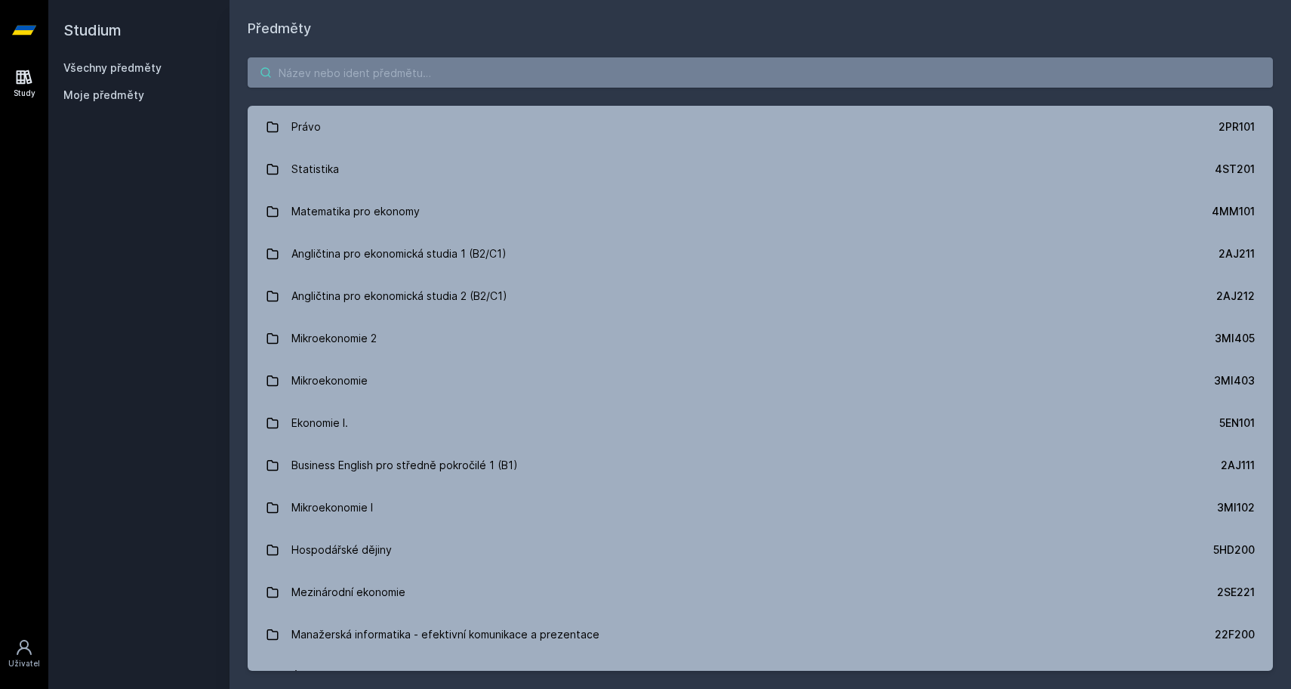
click at [336, 70] on input "search" at bounding box center [760, 72] width 1025 height 30
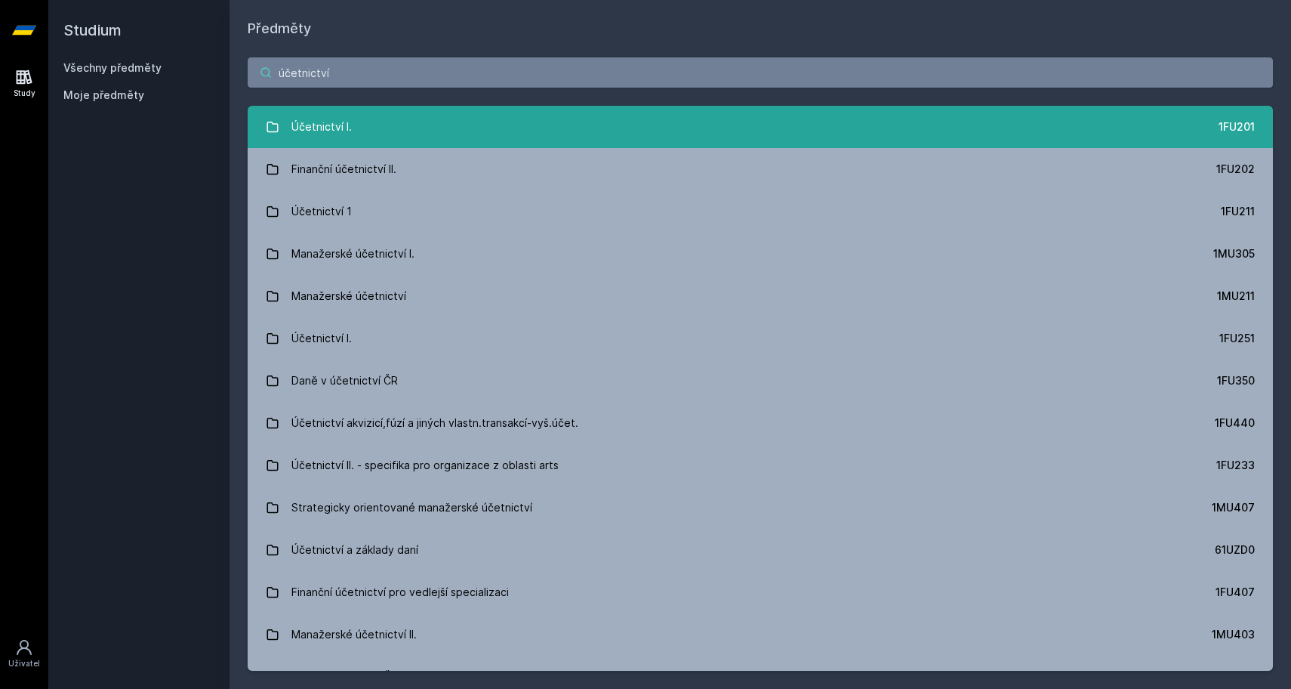
type input "účetnictví"
click at [317, 128] on div "Účetnictví I." at bounding box center [321, 127] width 60 height 30
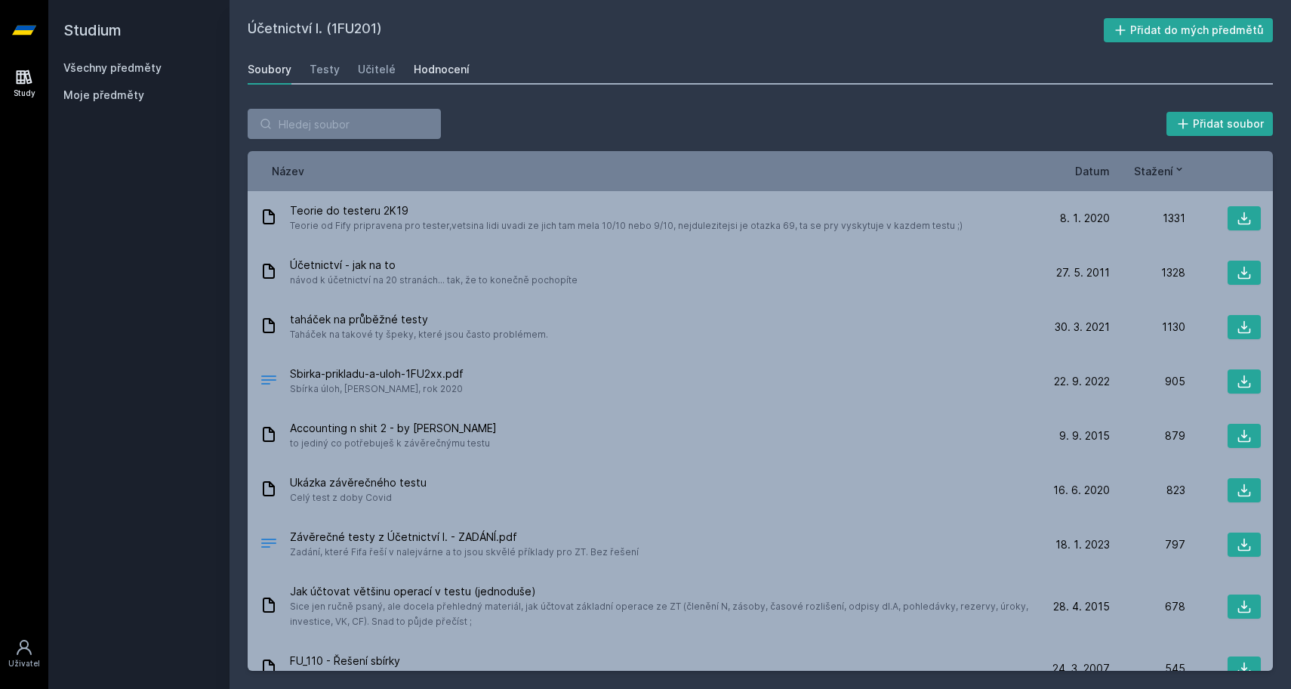
click at [431, 65] on div "Hodnocení" at bounding box center [442, 69] width 56 height 15
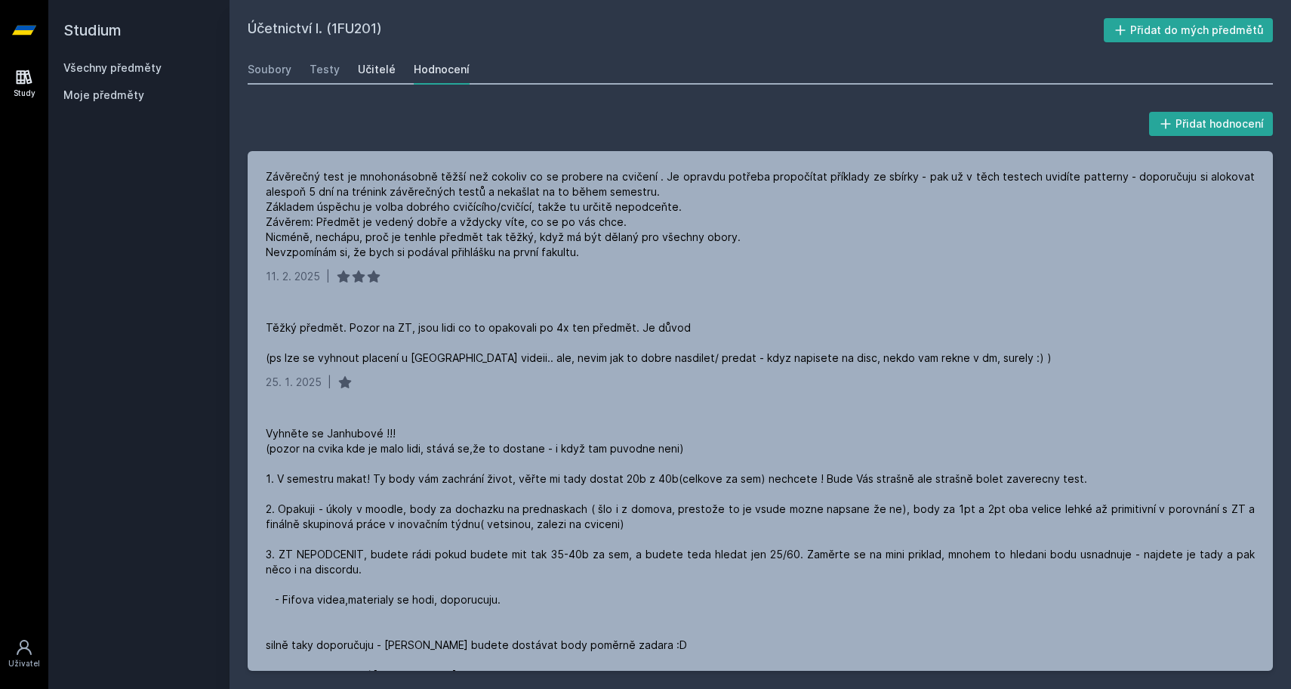
click at [368, 64] on div "Učitelé" at bounding box center [377, 69] width 38 height 15
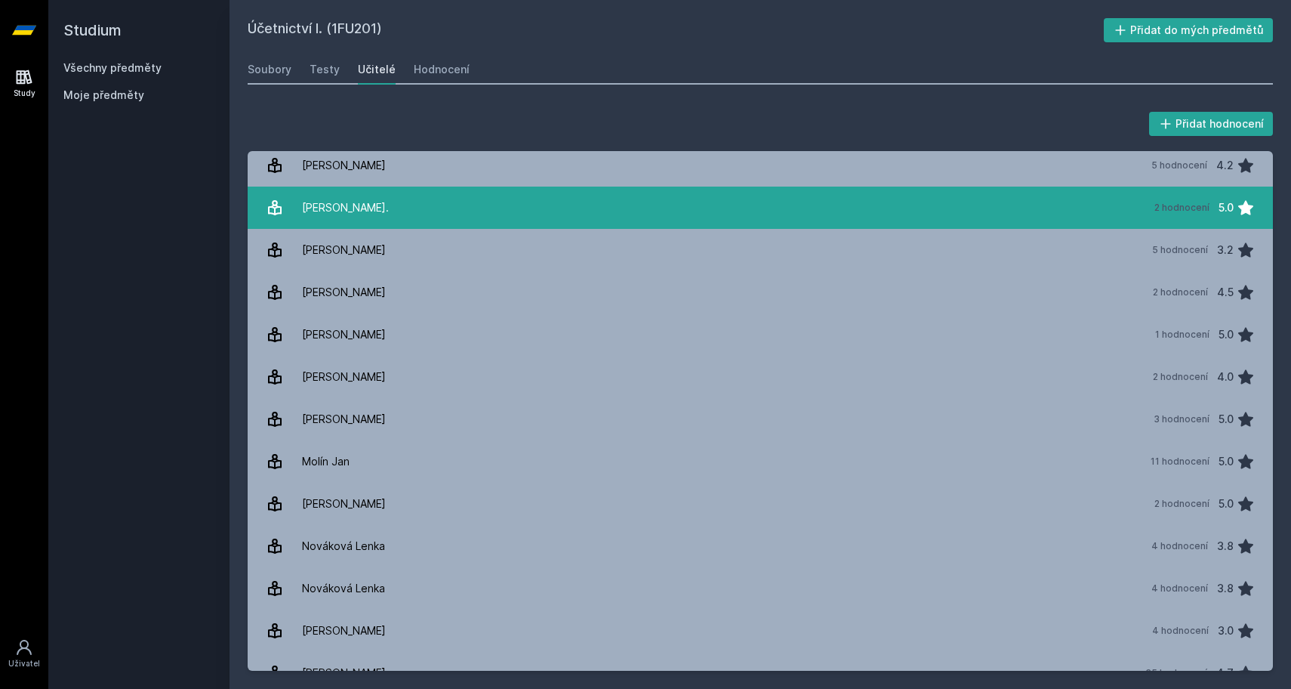
scroll to position [976, 0]
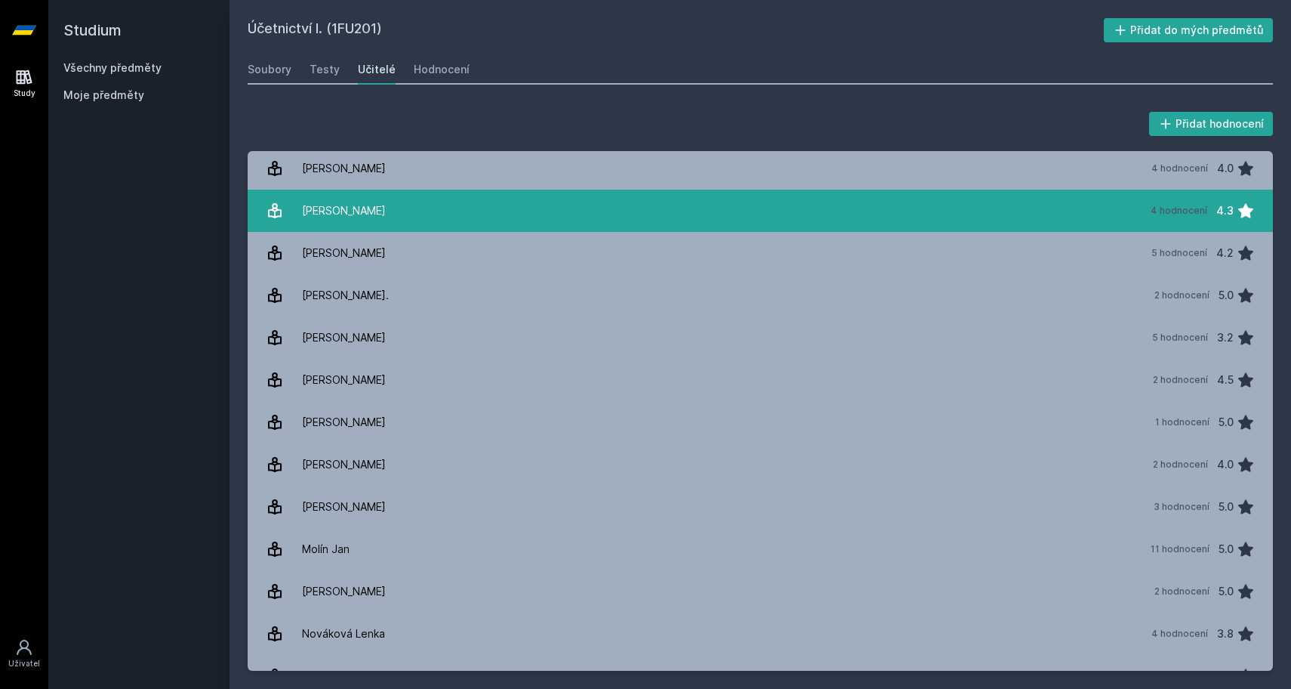
click at [434, 214] on link "[PERSON_NAME] 4 hodnocení 4.3" at bounding box center [760, 210] width 1025 height 42
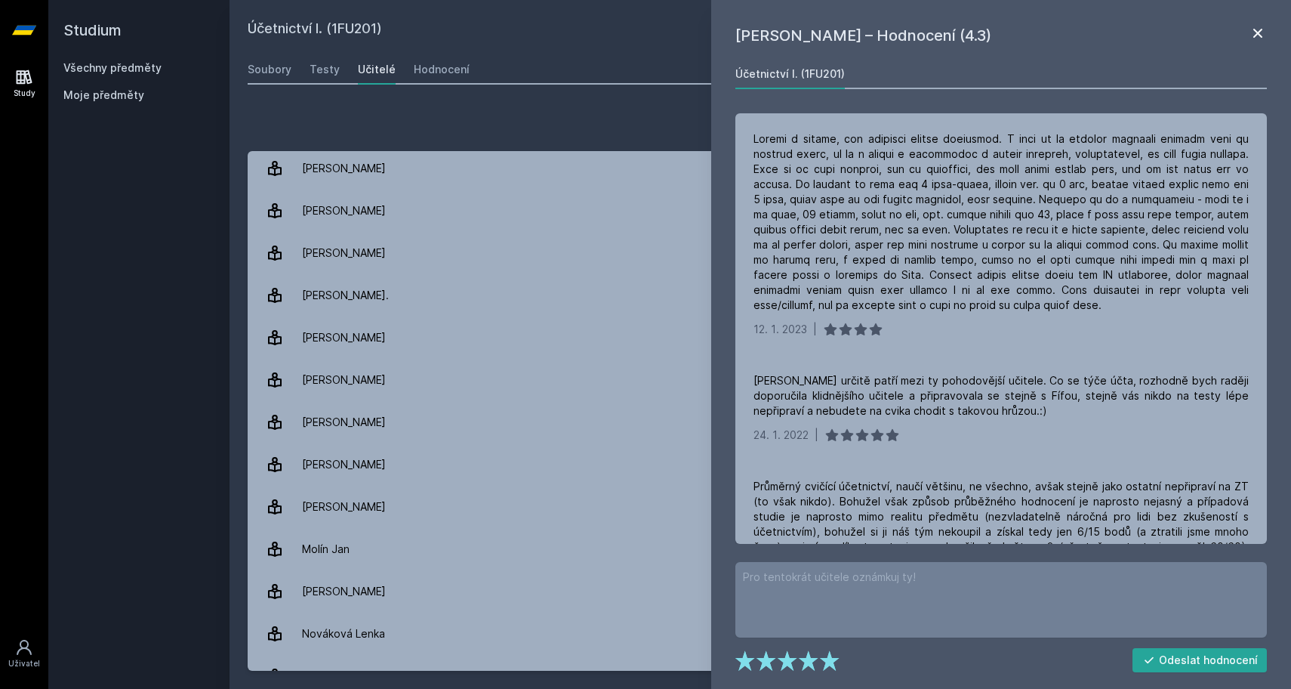
click at [1259, 39] on icon at bounding box center [1258, 33] width 18 height 18
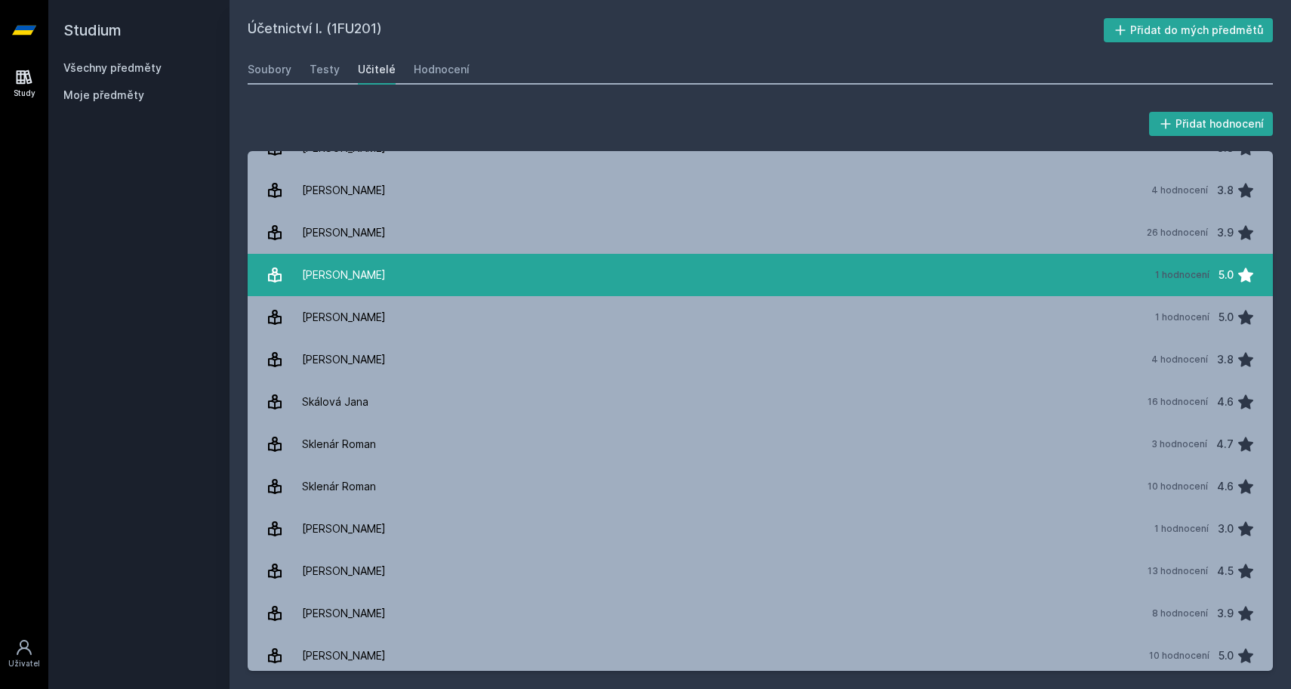
scroll to position [1885, 0]
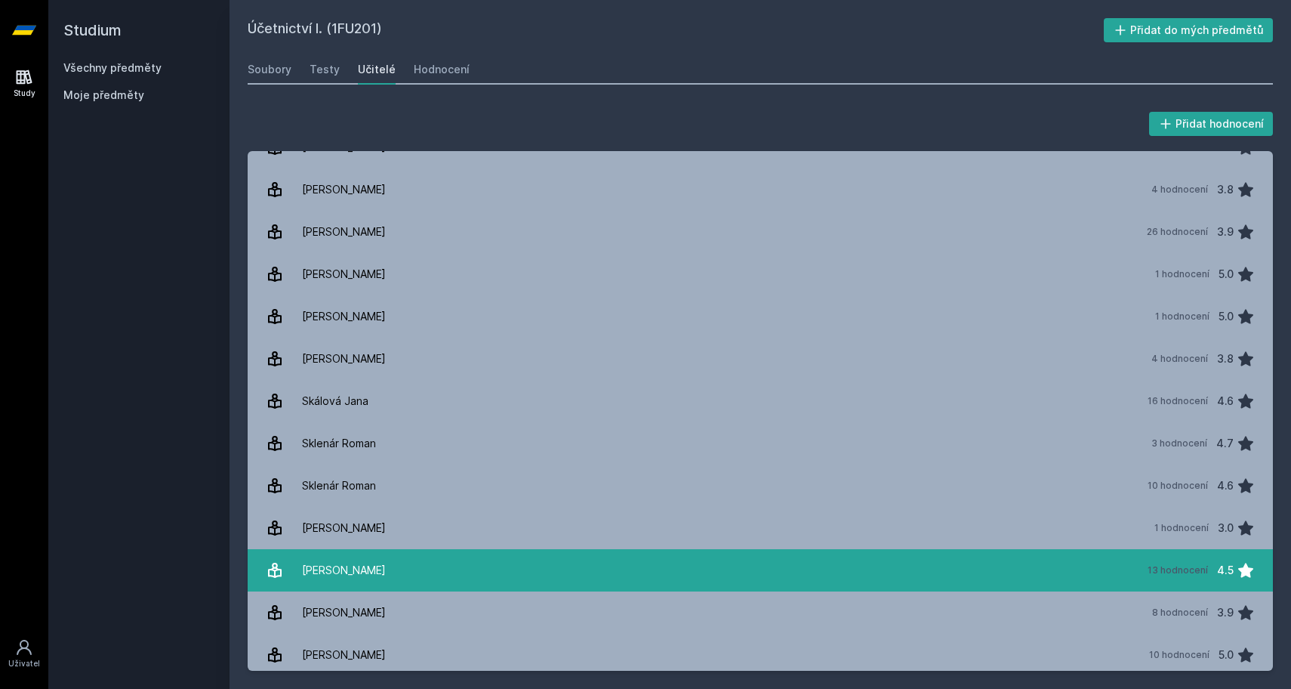
click at [461, 562] on link "[PERSON_NAME] 13 hodnocení 4.5" at bounding box center [760, 570] width 1025 height 42
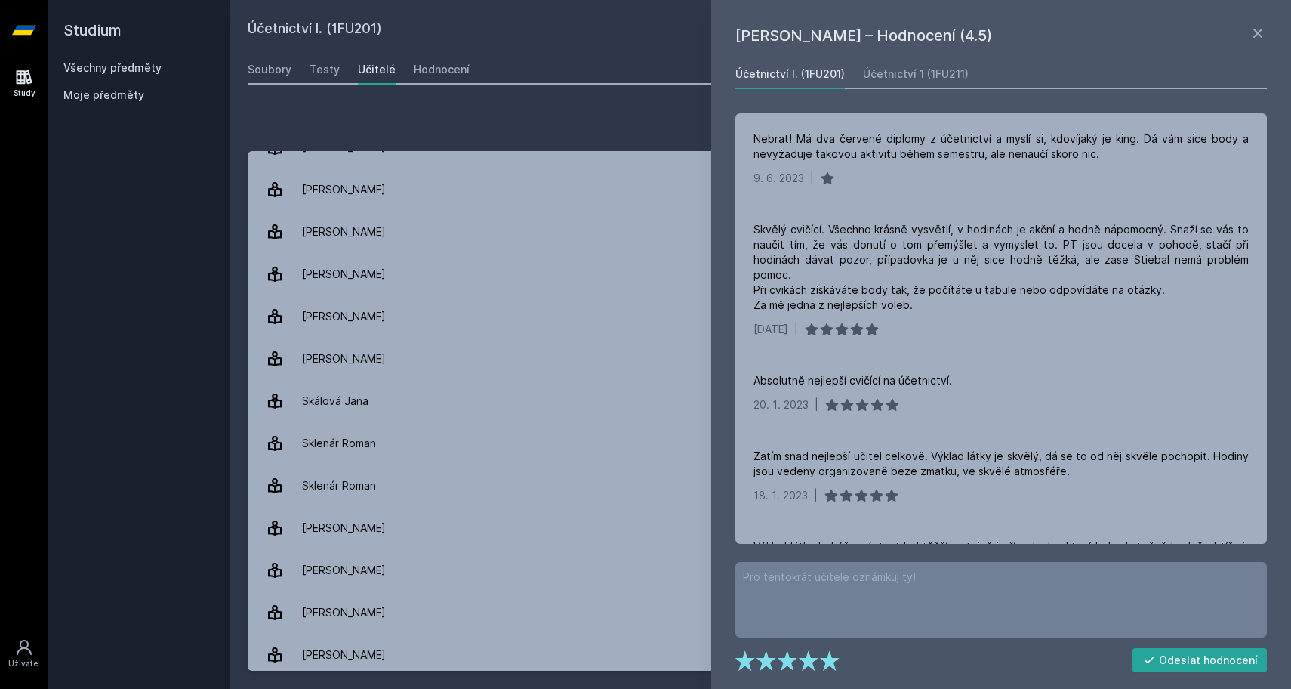
click at [676, 37] on h2 "Účetnictví I. (1FU201)" at bounding box center [676, 30] width 856 height 24
click at [109, 55] on h2 "Studium" at bounding box center [138, 30] width 151 height 60
click at [105, 66] on link "Všechny předměty" at bounding box center [112, 67] width 98 height 13
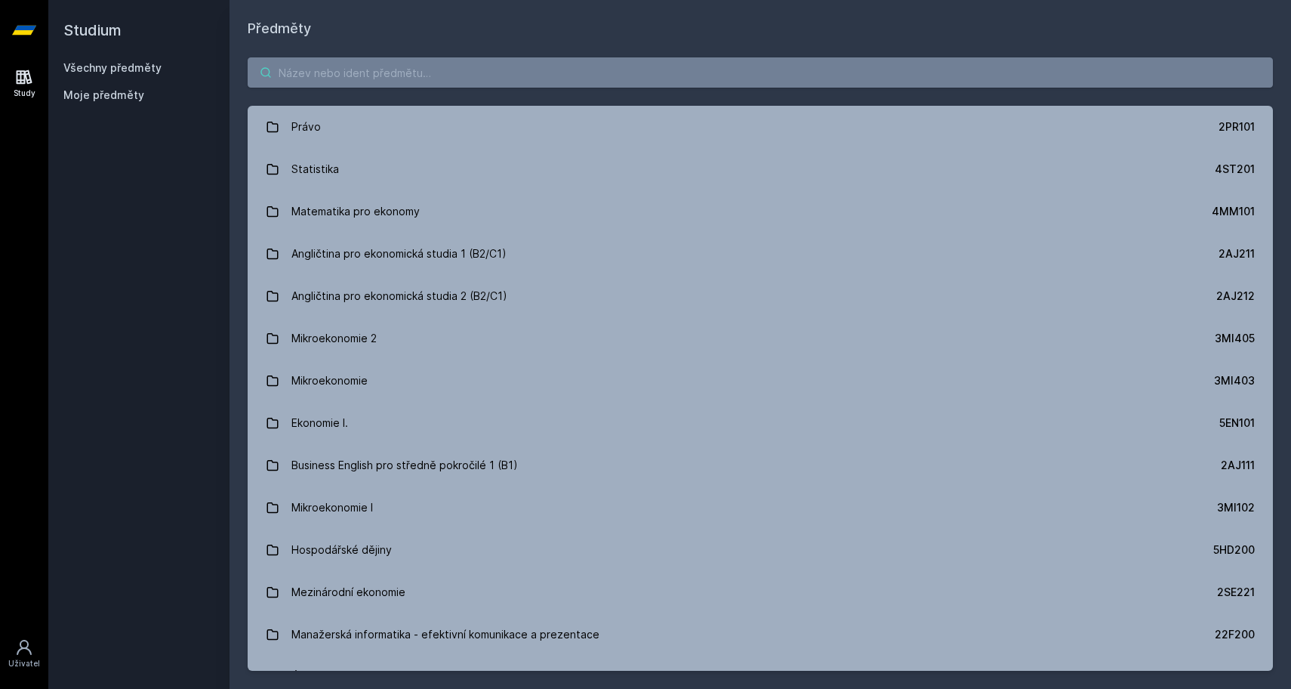
click at [473, 83] on input "search" at bounding box center [760, 72] width 1025 height 30
type input "a"
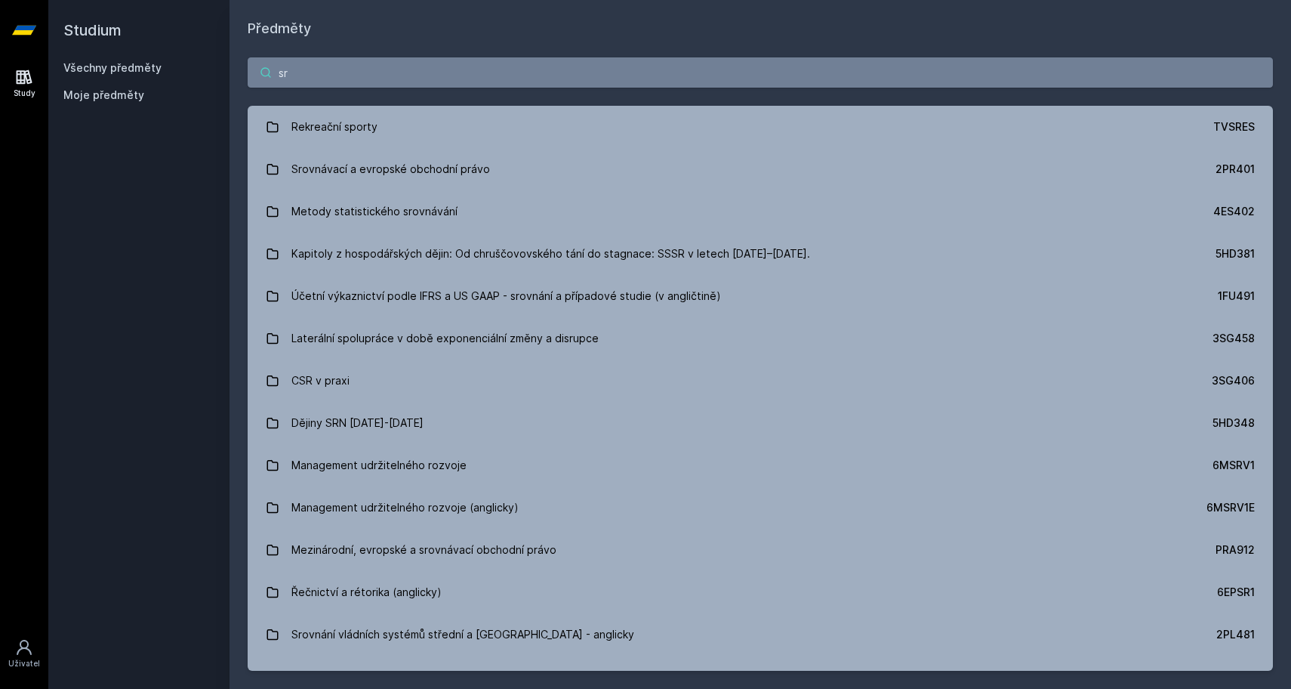
type input "s"
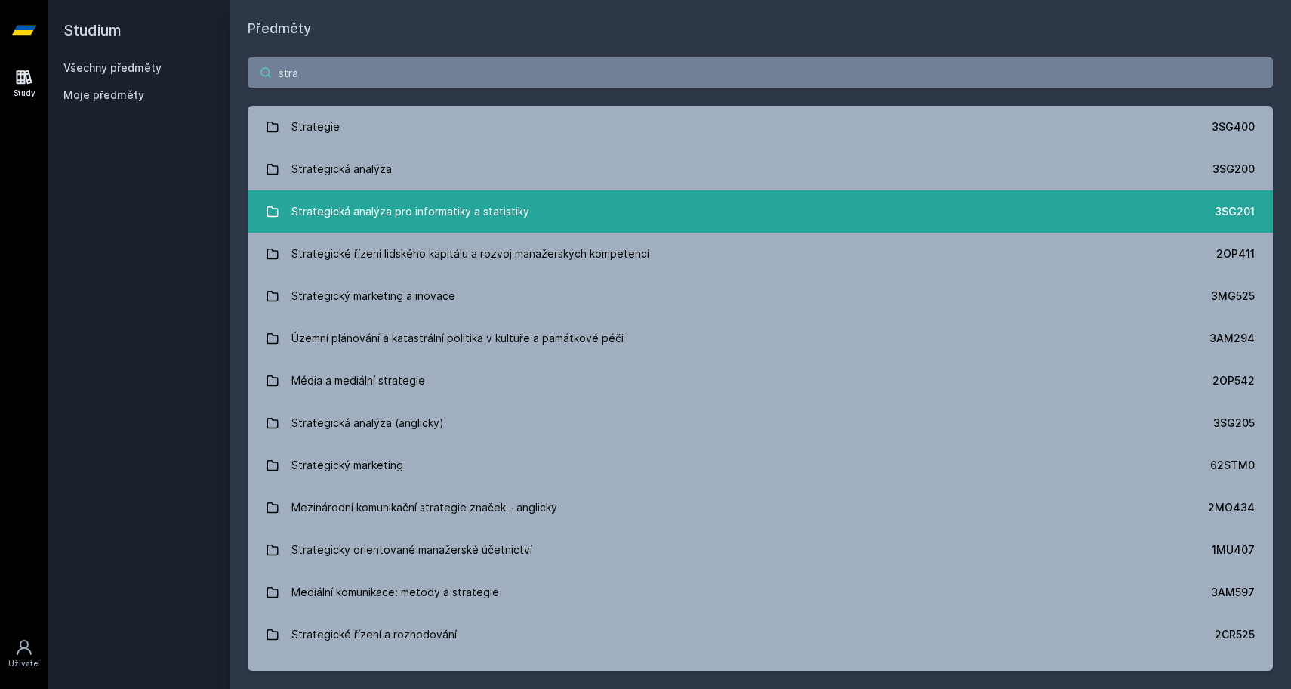
type input "stra"
click at [412, 220] on div "Strategická analýza pro informatiky a statistiky" at bounding box center [410, 211] width 238 height 30
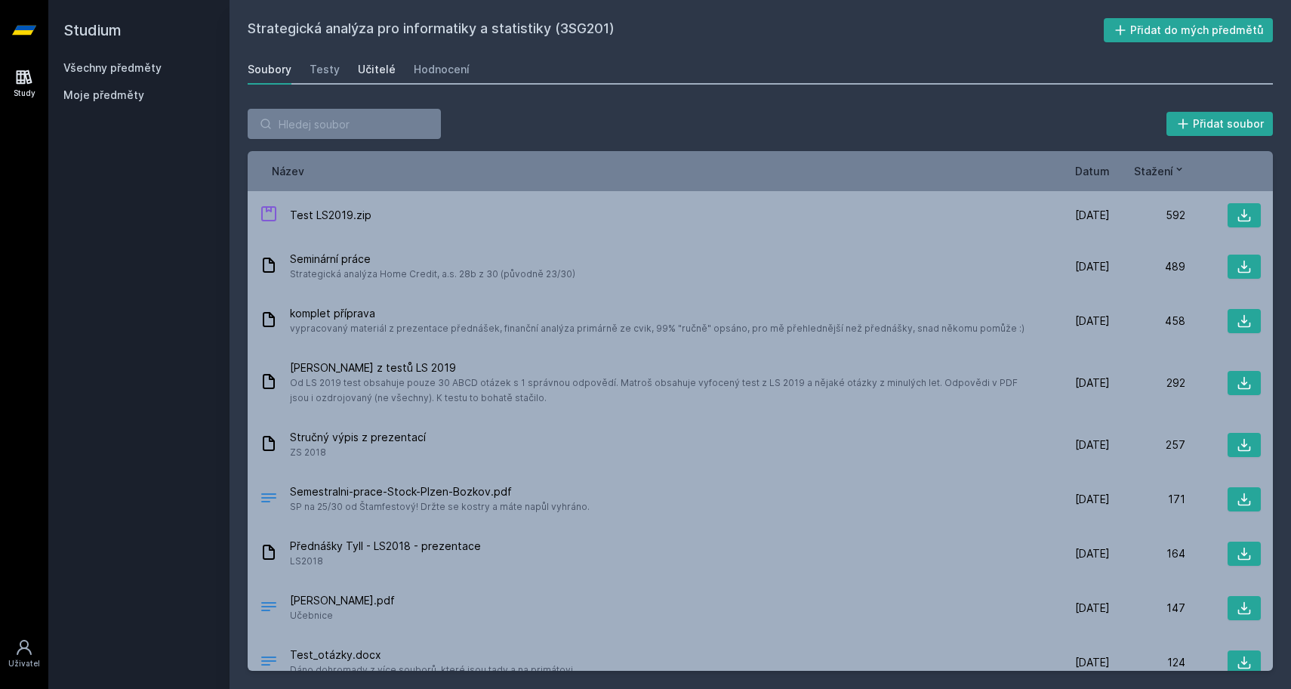
click at [379, 57] on link "Učitelé" at bounding box center [377, 69] width 38 height 30
